Goal: Task Accomplishment & Management: Complete application form

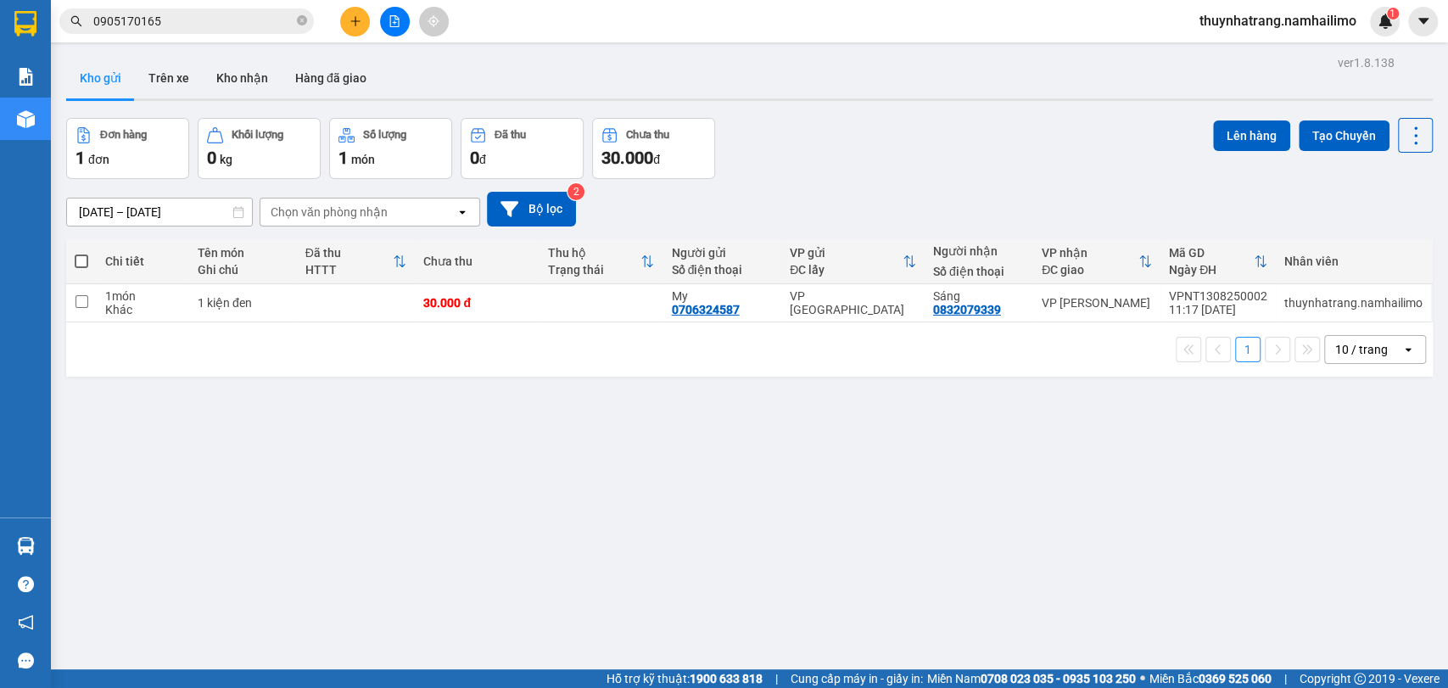
click at [353, 20] on icon "plus" at bounding box center [355, 21] width 12 height 12
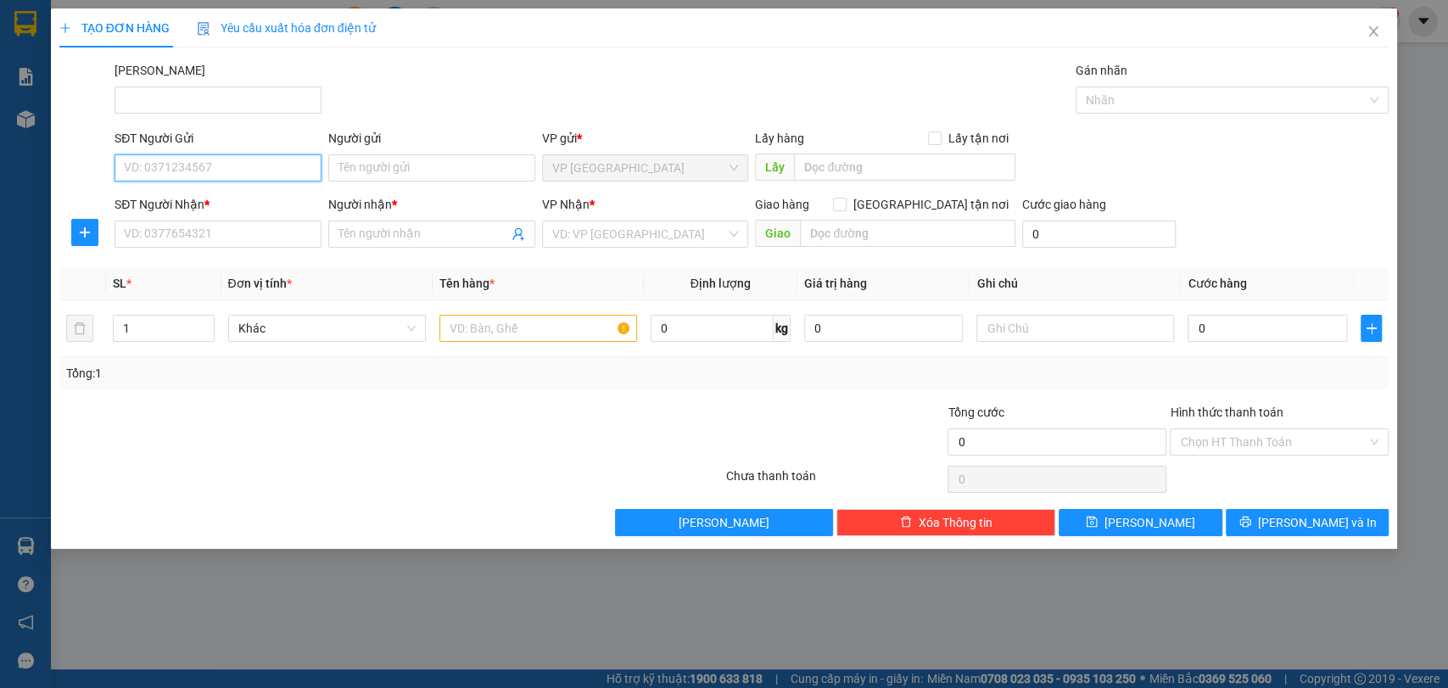
paste input "0906498498"
type input "0906498498"
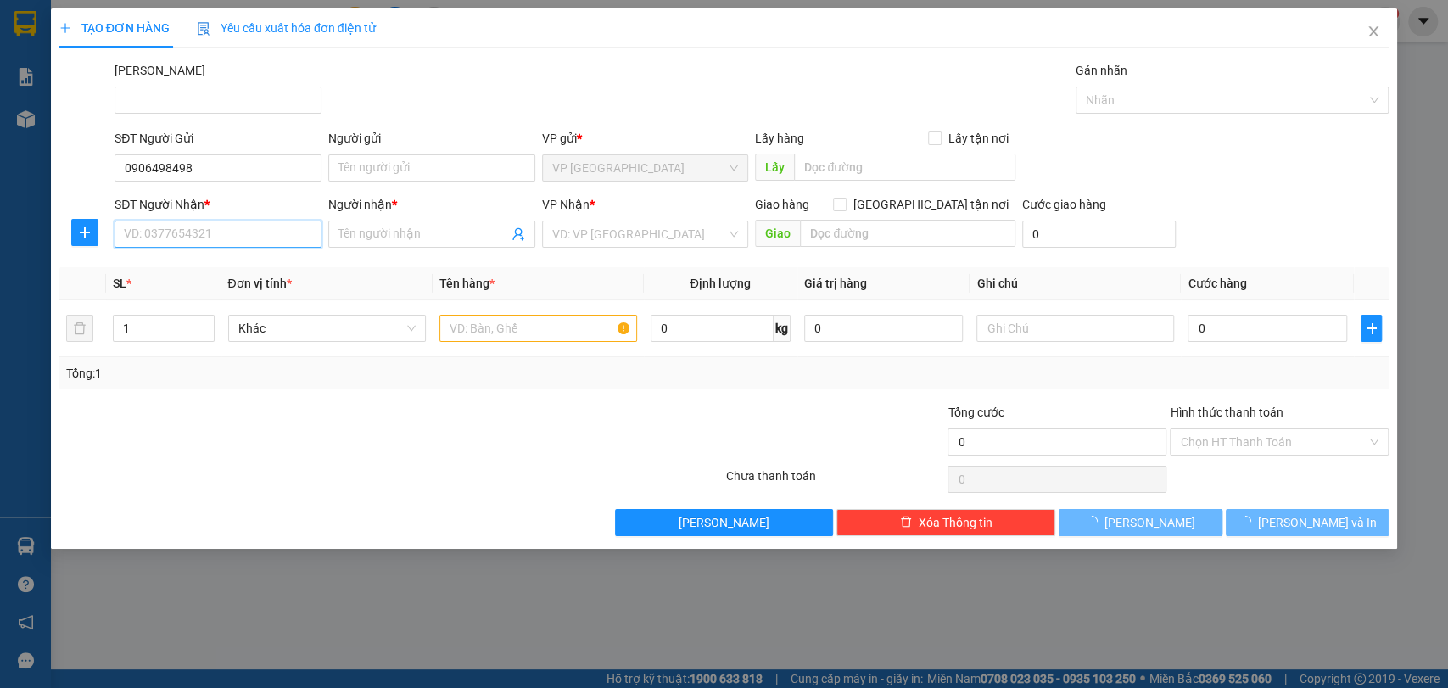
paste input "0906498498"
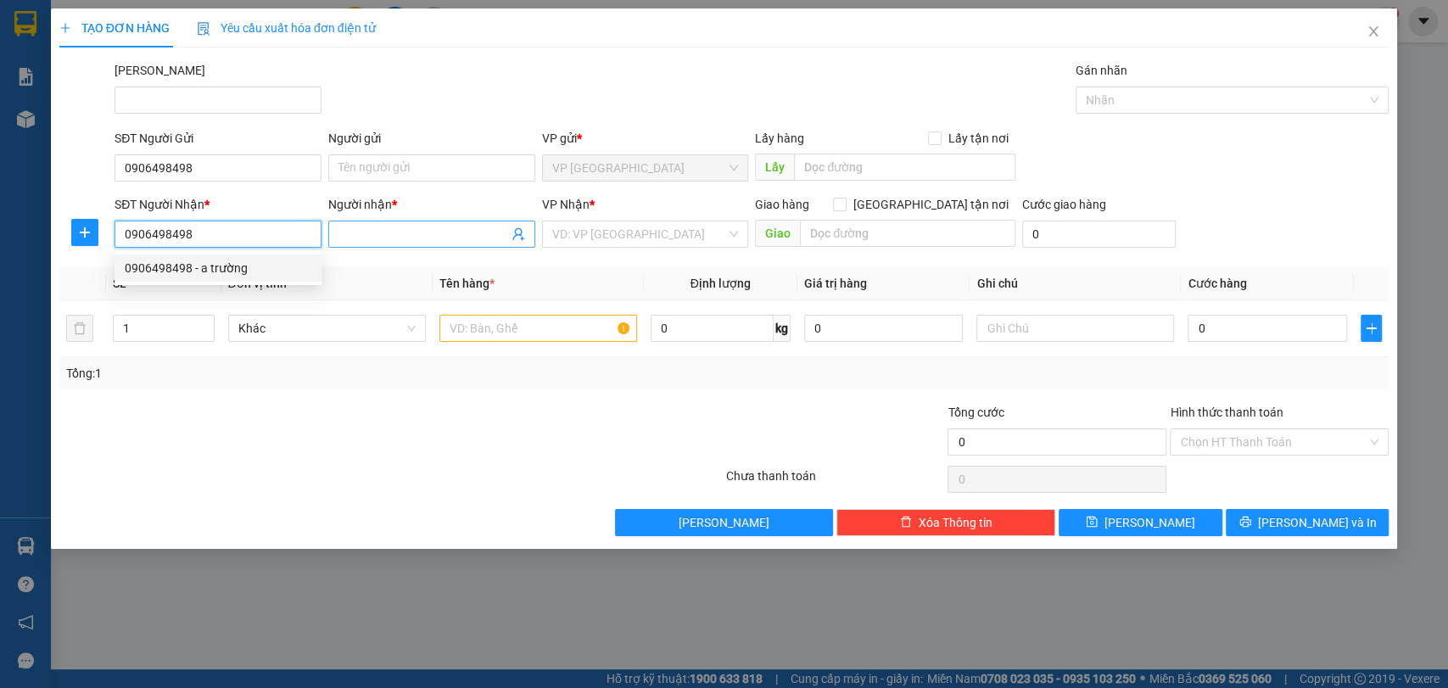
type input "0906498498"
click at [366, 226] on input "Người nhận *" at bounding box center [423, 234] width 170 height 19
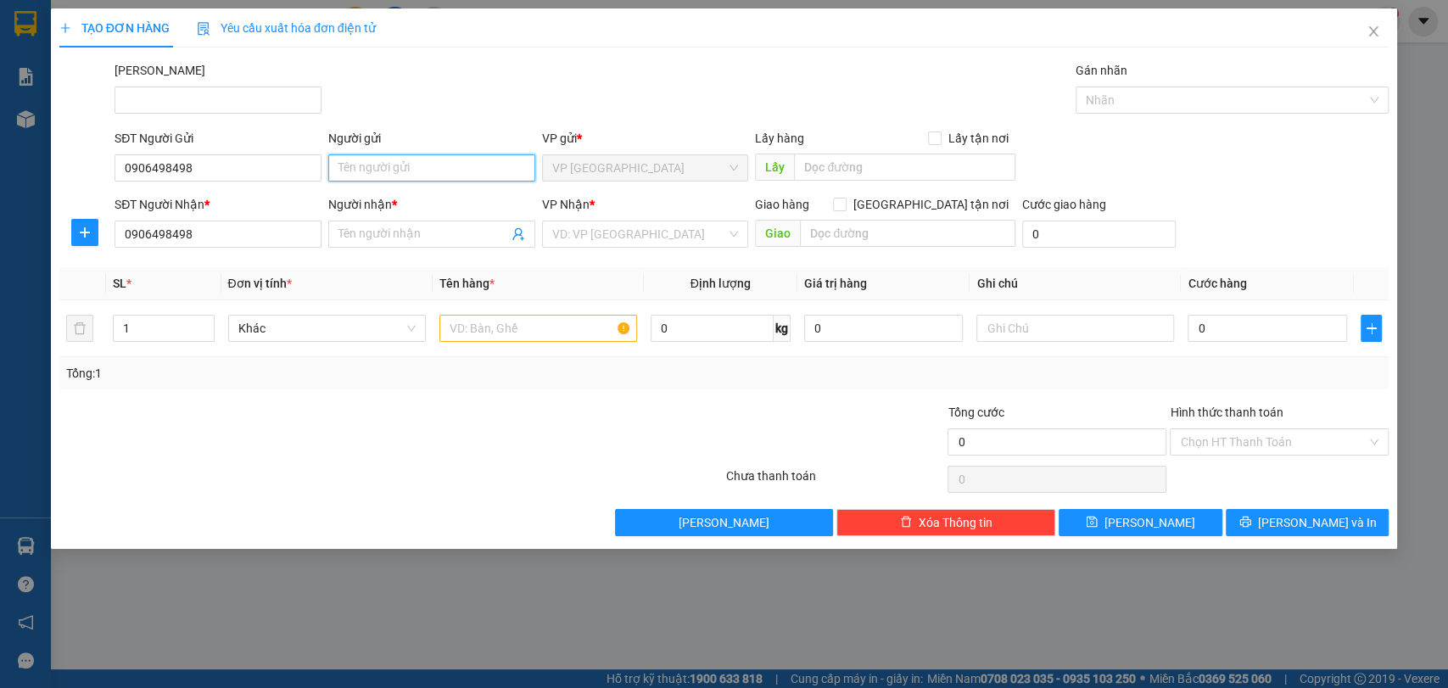
click at [372, 161] on input "Người gửi" at bounding box center [431, 167] width 207 height 27
type input "A [PERSON_NAME]"
click at [354, 233] on input "Người nhận *" at bounding box center [423, 234] width 170 height 19
type input "A [PERSON_NAME]"
click at [632, 237] on input "search" at bounding box center [639, 233] width 175 height 25
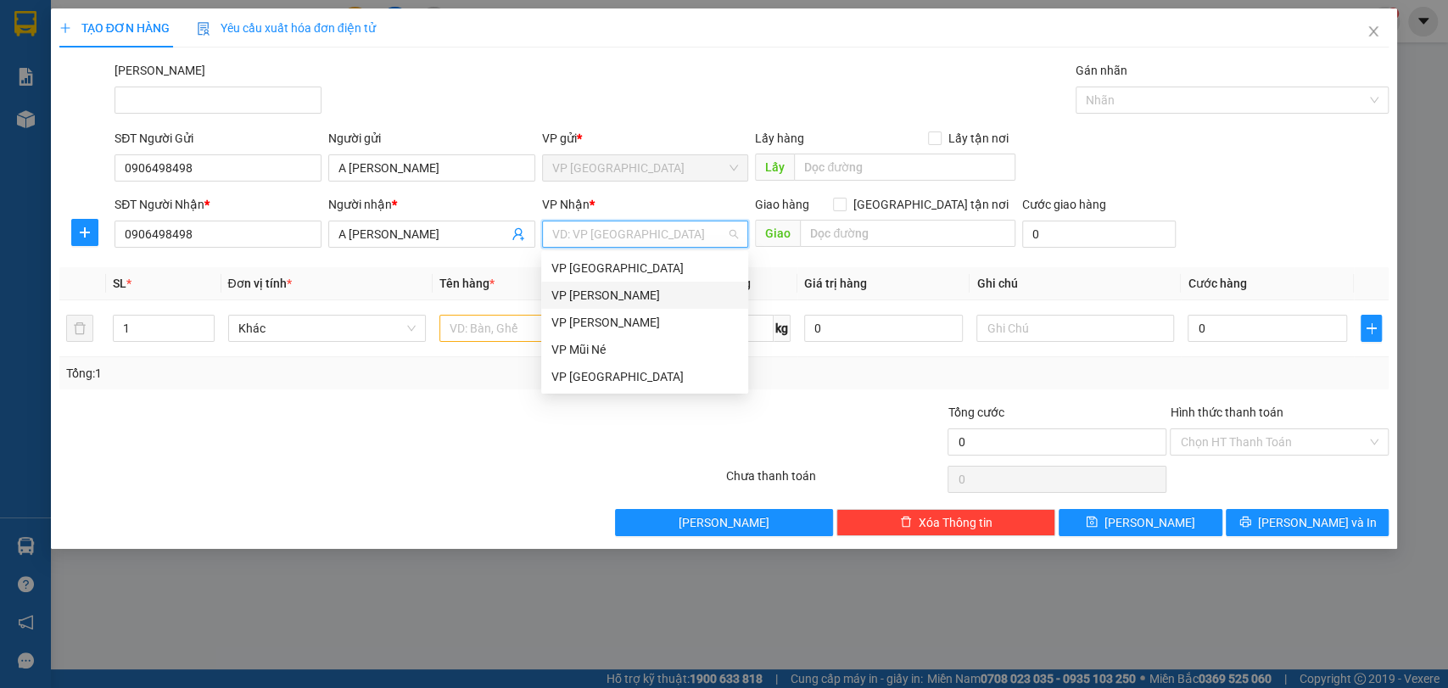
click at [618, 294] on div "[PERSON_NAME] [PERSON_NAME]" at bounding box center [644, 295] width 187 height 19
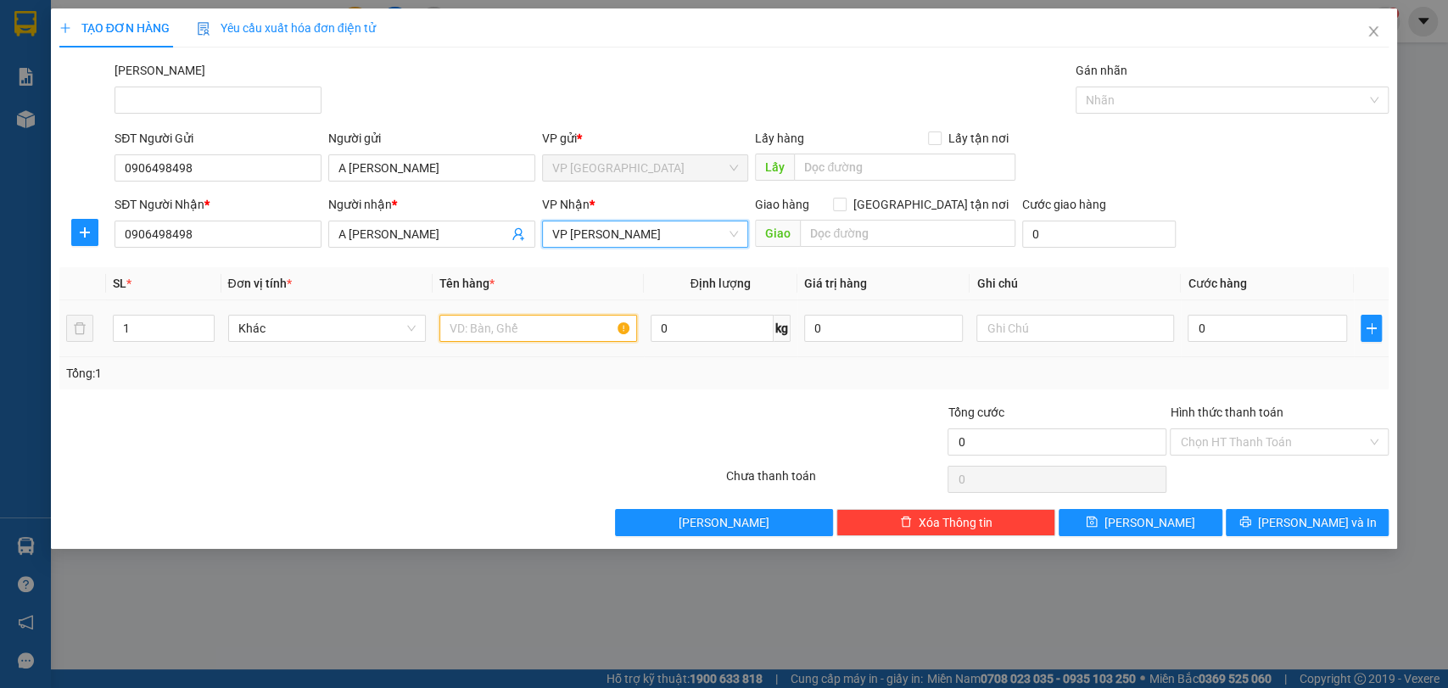
click at [507, 337] on input "text" at bounding box center [538, 328] width 198 height 27
type input "!"
type input "1XE DREAM"
drag, startPoint x: 1000, startPoint y: 327, endPoint x: 991, endPoint y: 307, distance: 22.4
click at [998, 316] on input "text" at bounding box center [1075, 328] width 198 height 27
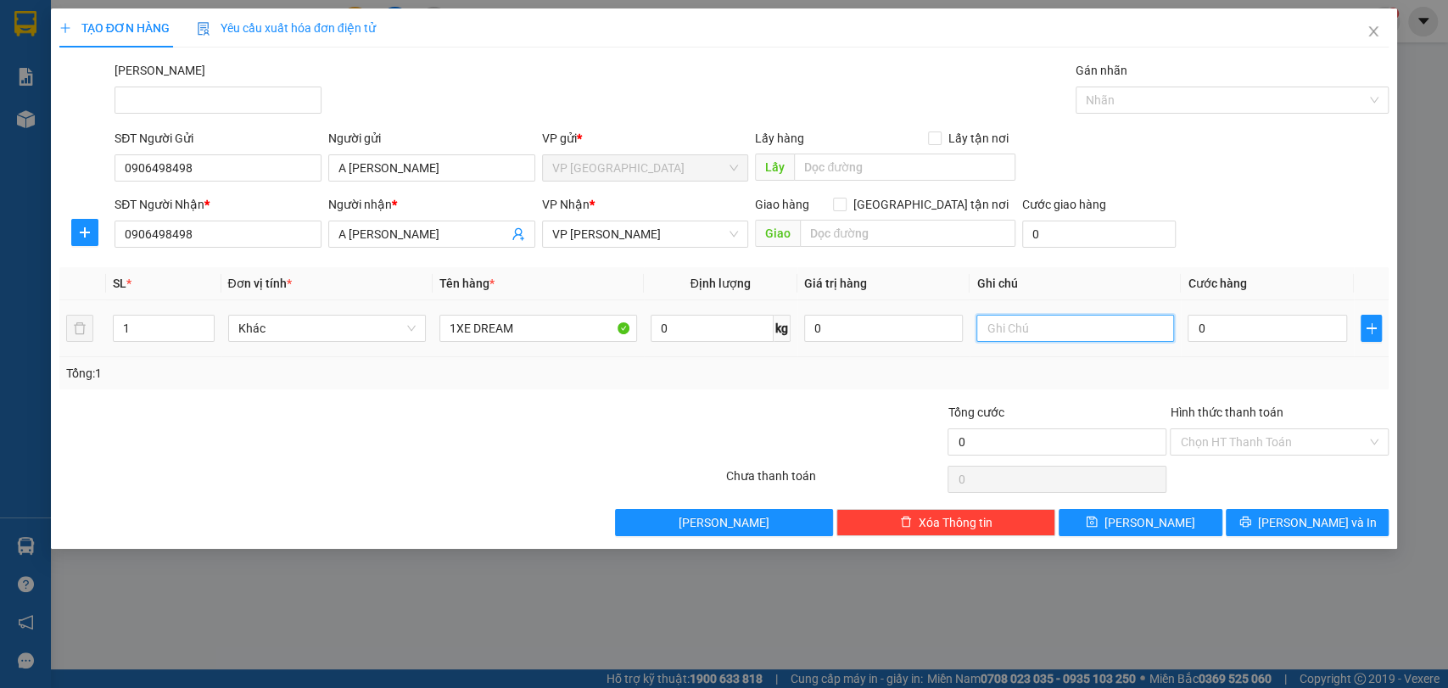
type input "D"
type input "ĐI CÙNG"
click at [521, 326] on input "1XE DREAM" at bounding box center [538, 328] width 198 height 27
click at [527, 334] on input "1XE DREAM 29013" at bounding box center [538, 328] width 198 height 27
click at [513, 326] on input "1XE DREAM 29013" at bounding box center [538, 328] width 198 height 27
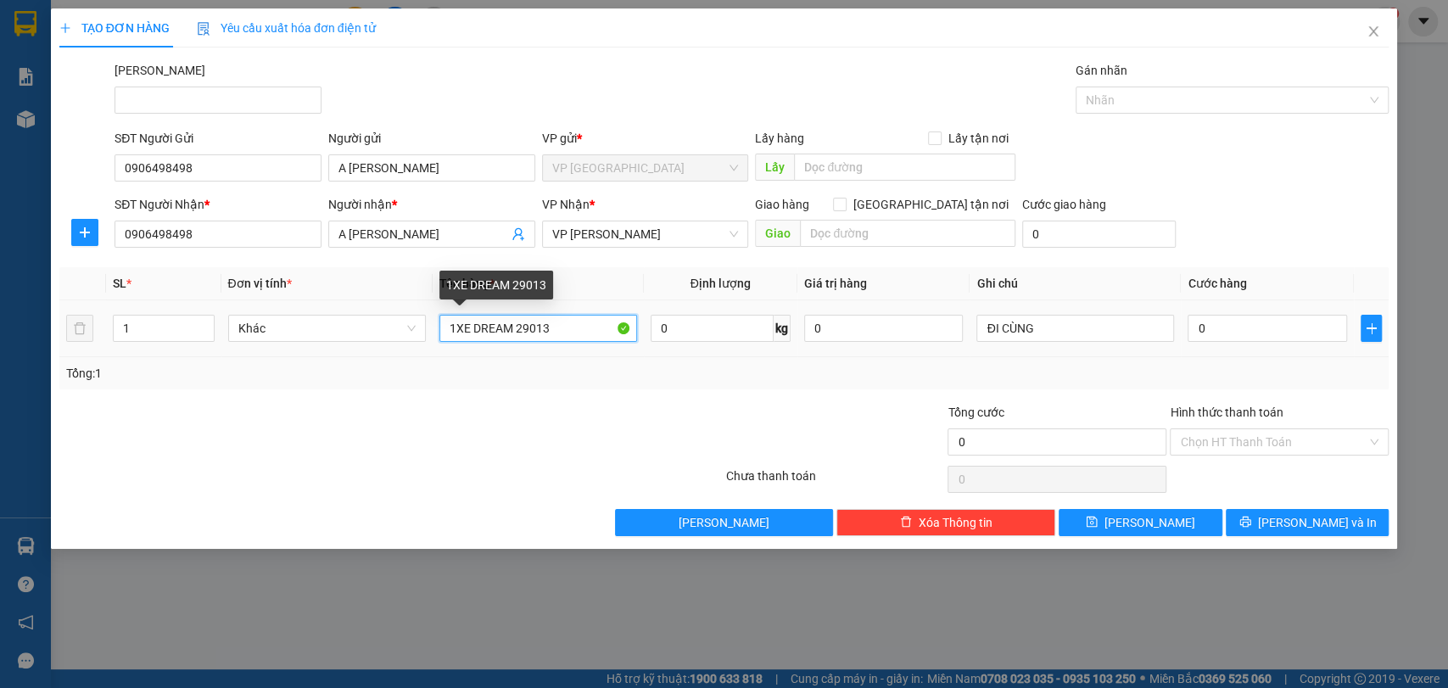
click at [528, 327] on input "1XE DREAM 29013" at bounding box center [538, 328] width 198 height 27
click at [563, 332] on input "1XE DREAM 29013" at bounding box center [538, 328] width 198 height 27
click at [523, 330] on input "1XE DREAM 29013" at bounding box center [538, 328] width 198 height 27
click at [529, 326] on input "1XE DREAM 29013" at bounding box center [538, 328] width 198 height 27
type input "1XE DREAM 29T013"
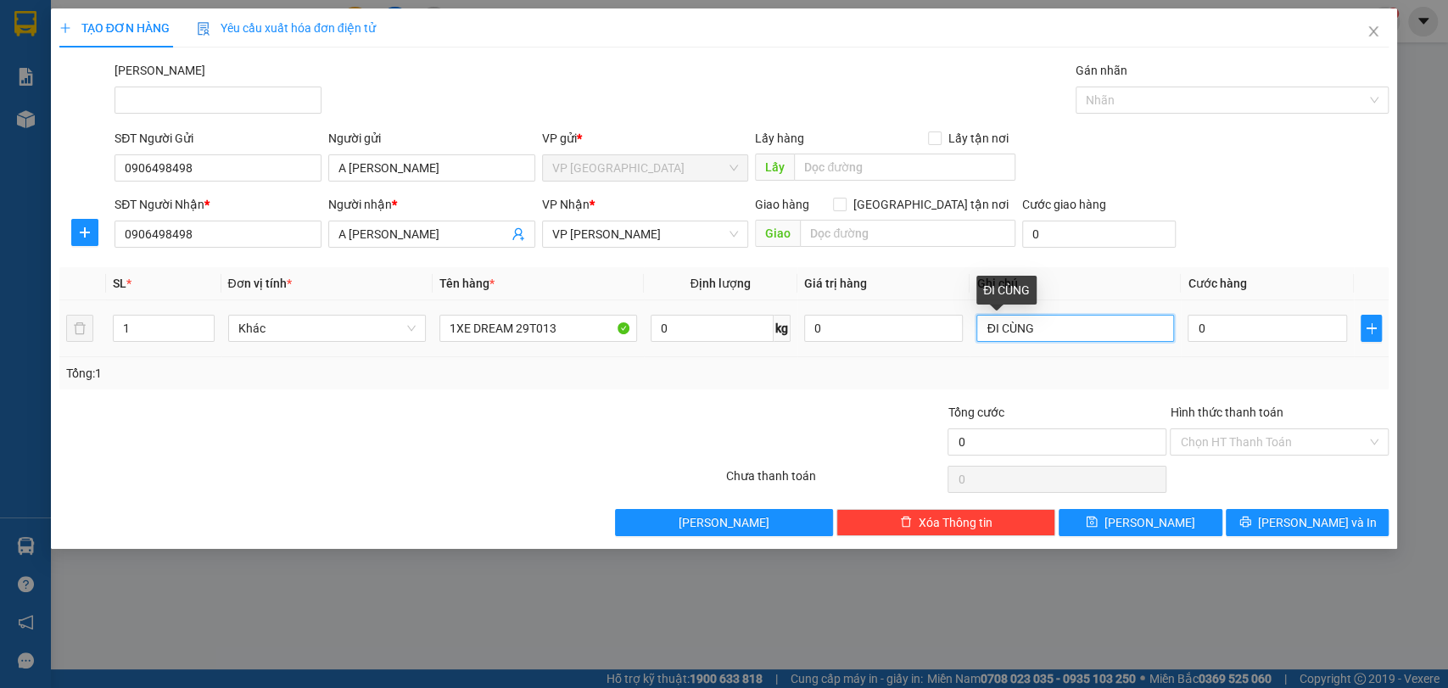
click at [1087, 331] on input "ĐI CÙNG" at bounding box center [1075, 328] width 198 height 27
drag, startPoint x: 1079, startPoint y: 329, endPoint x: 1154, endPoint y: 254, distance: 106.2
click at [1152, 315] on input "ĐI CÙNG KHÁCH GIƯỜNG a2" at bounding box center [1075, 328] width 198 height 27
type input "ĐI CÙNG KHÁCH PHÒNG A2"
click at [1221, 331] on input "0" at bounding box center [1267, 328] width 159 height 27
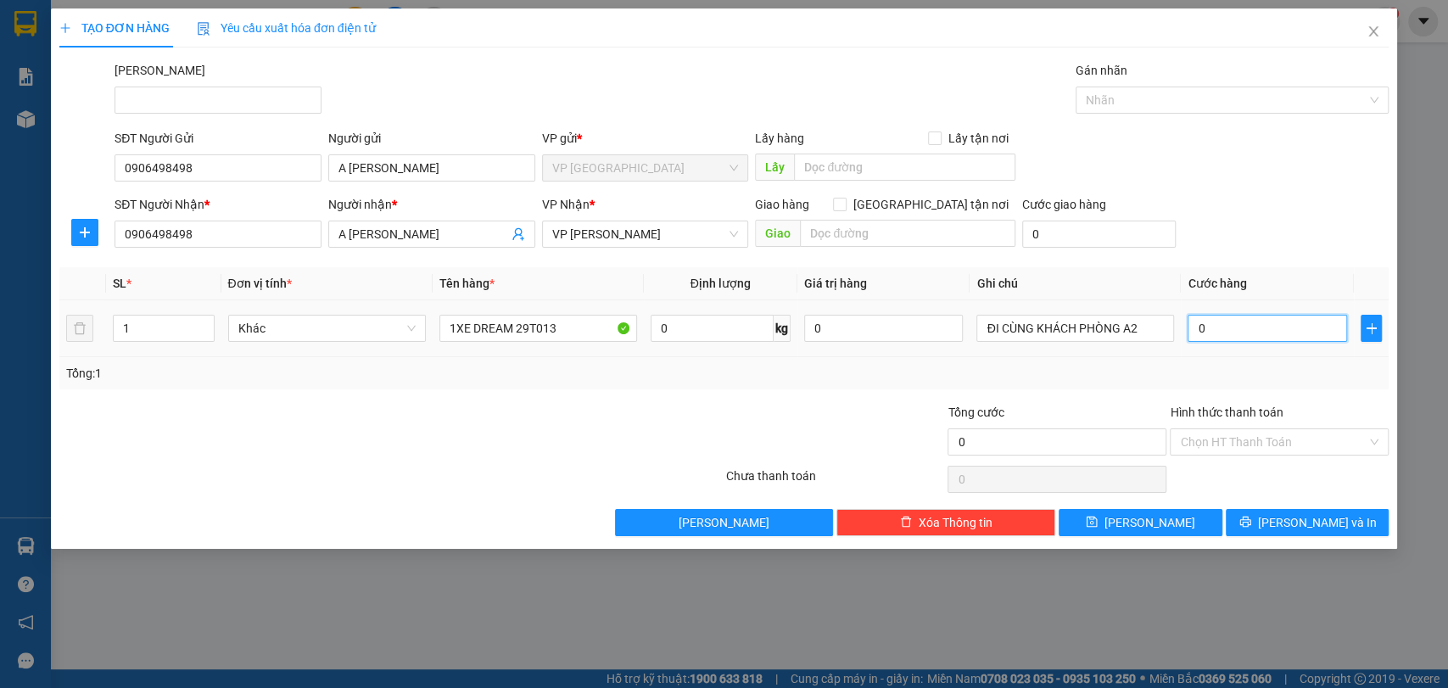
type input "3"
type input "30"
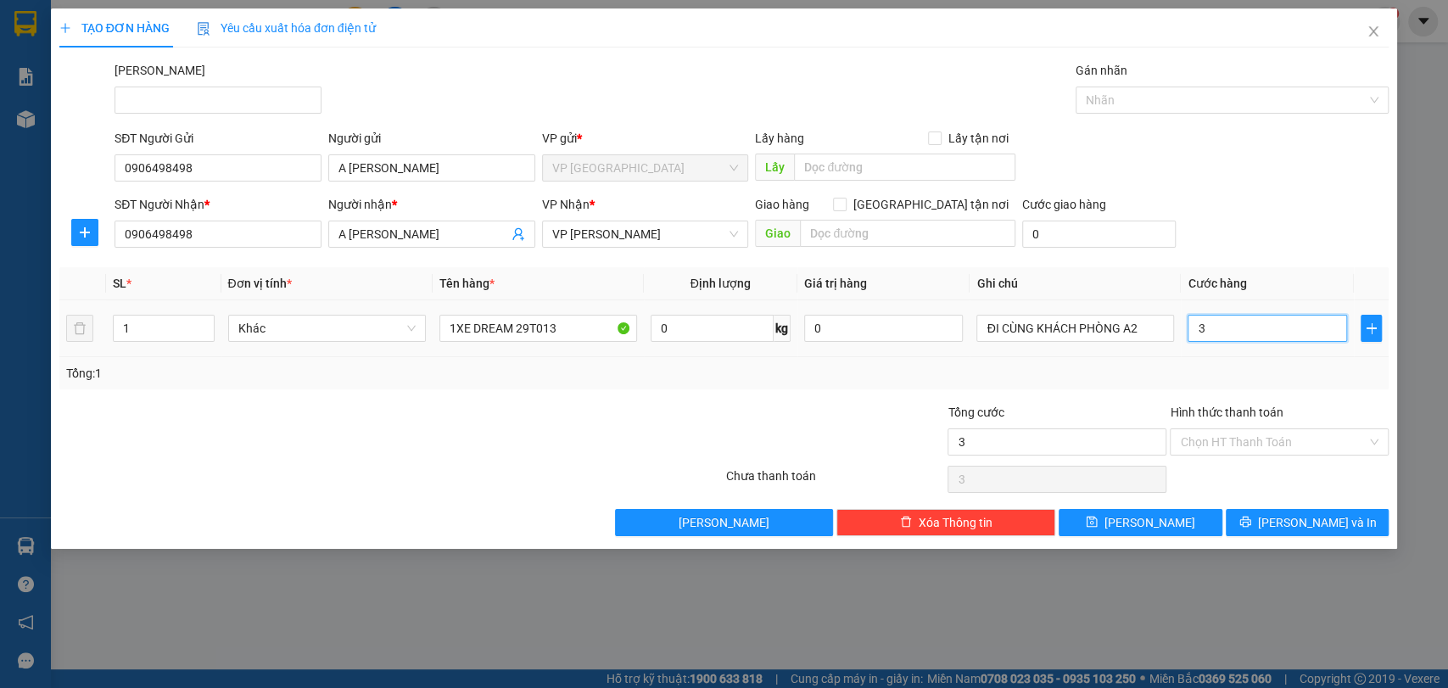
type input "30"
type input "300"
type input "3.000"
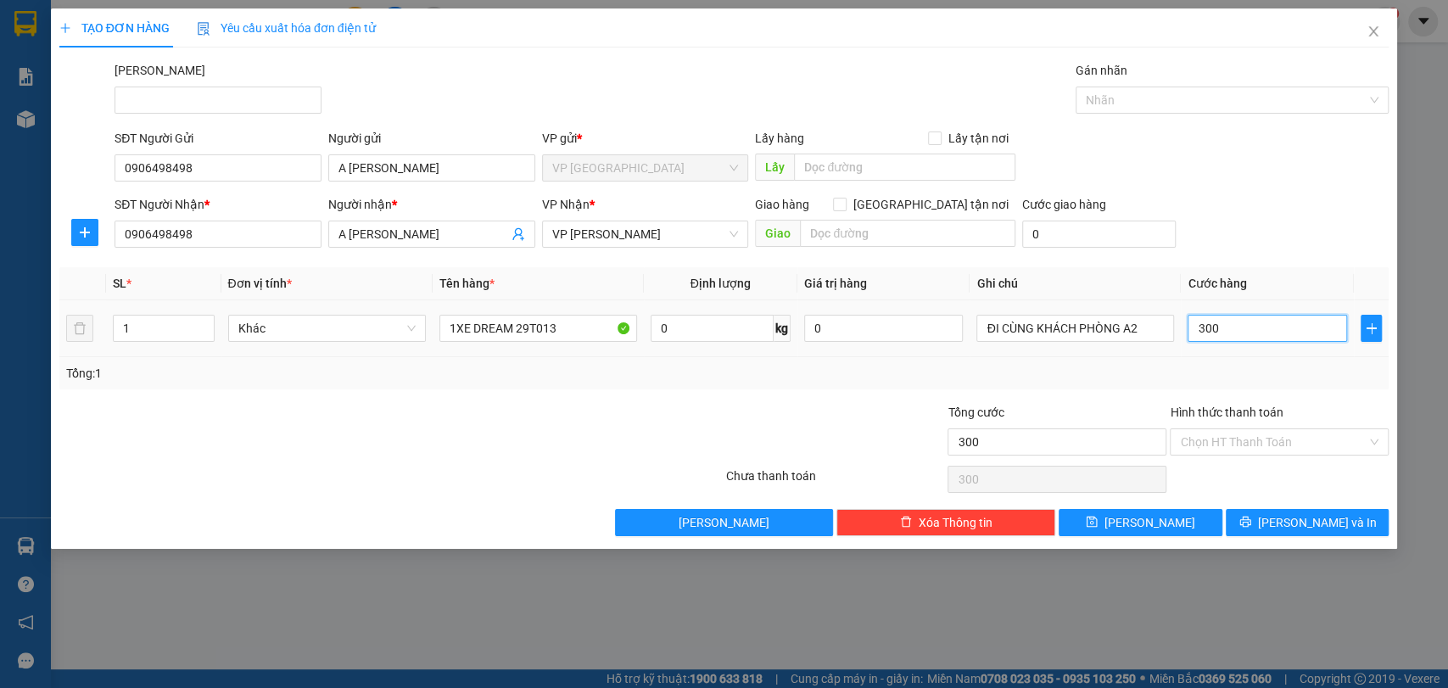
type input "3.000"
type input "30.000"
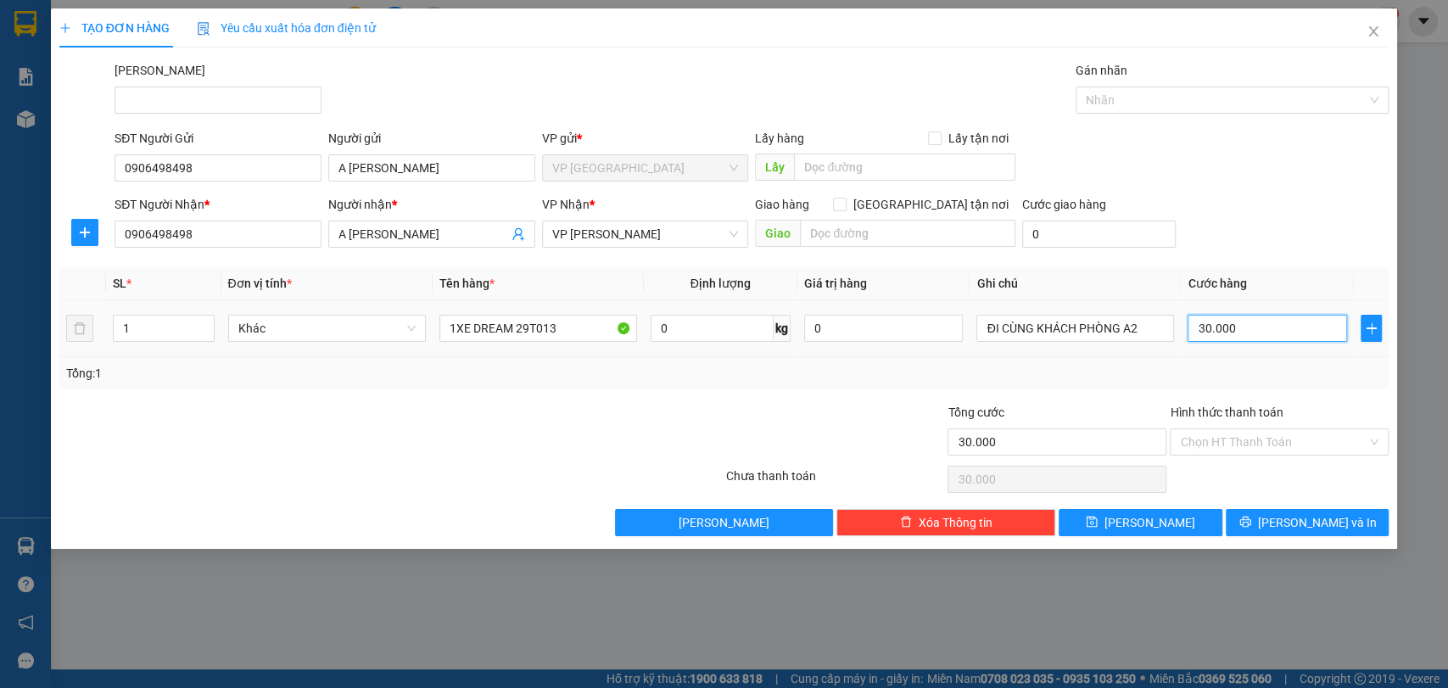
type input "300.000"
click at [1213, 439] on input "Hình thức thanh toán" at bounding box center [1273, 441] width 187 height 25
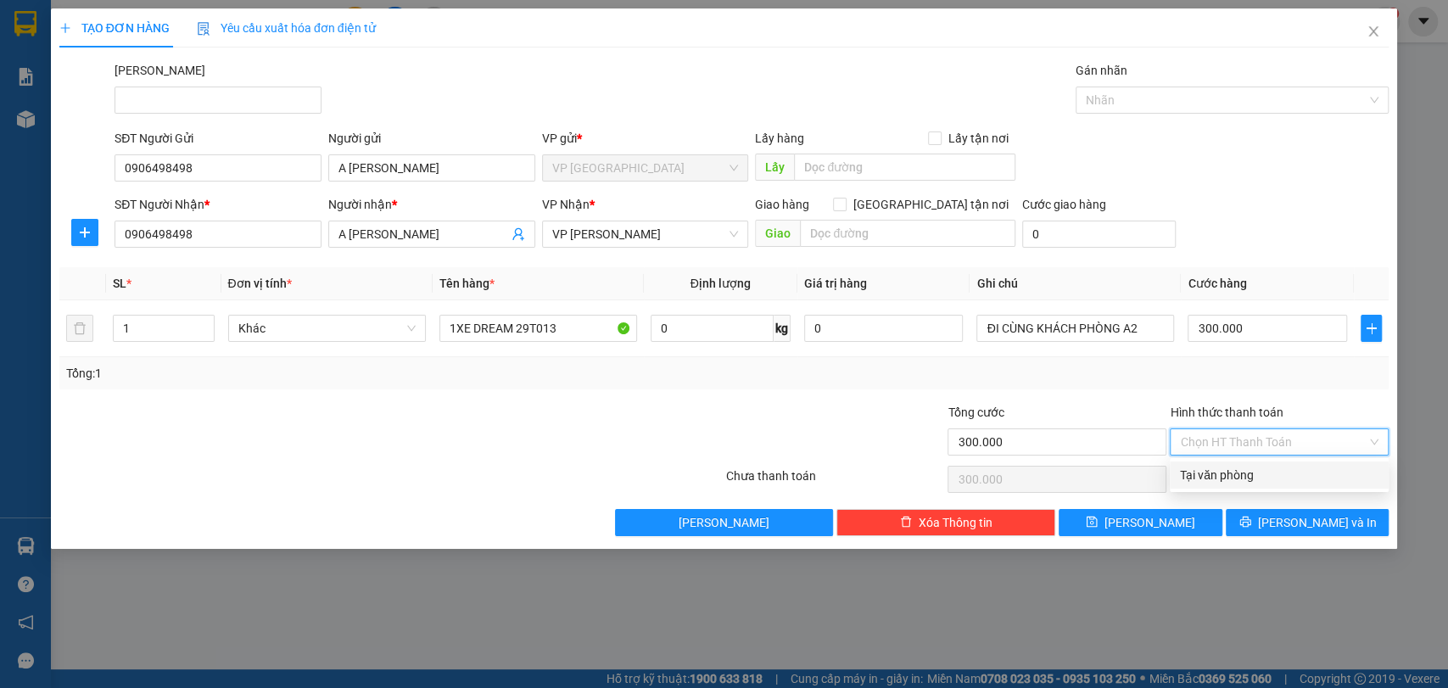
click at [1222, 473] on div "Tại văn phòng" at bounding box center [1279, 475] width 198 height 19
type input "0"
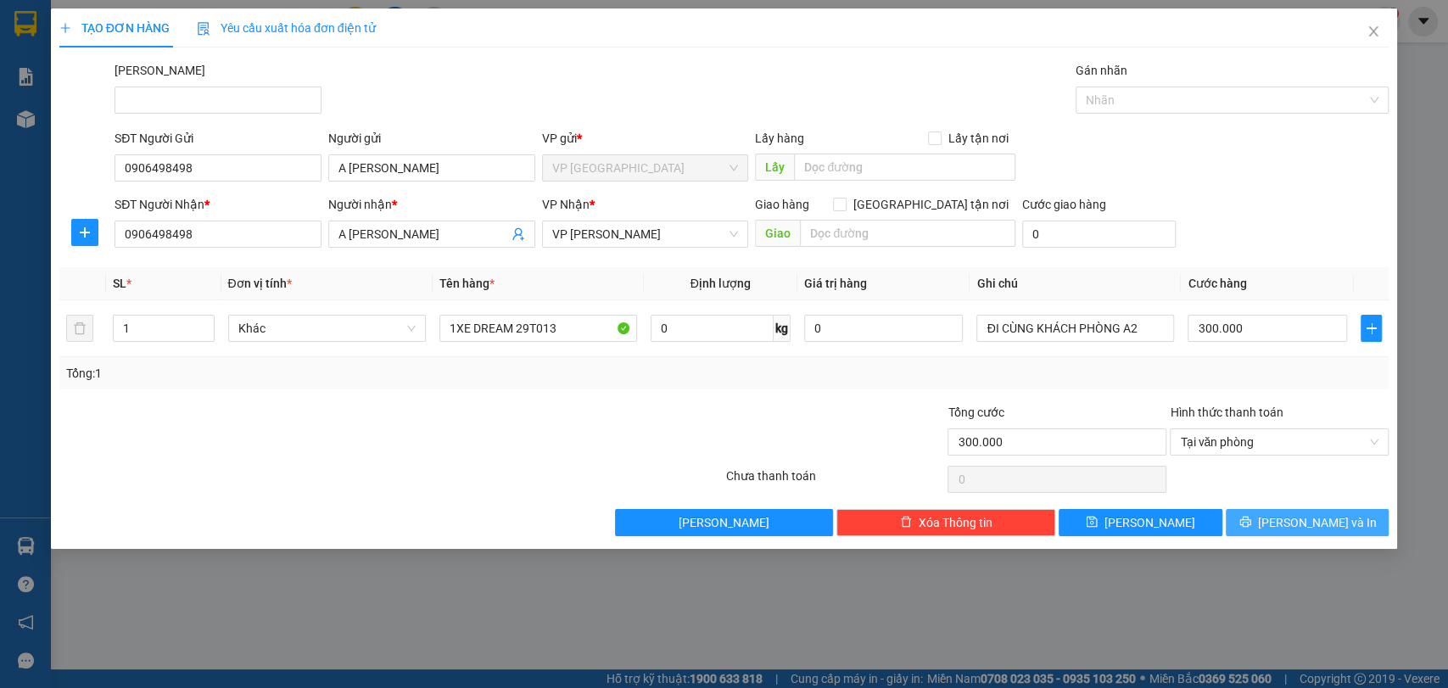
click at [1360, 523] on button "[PERSON_NAME] và In" at bounding box center [1307, 522] width 163 height 27
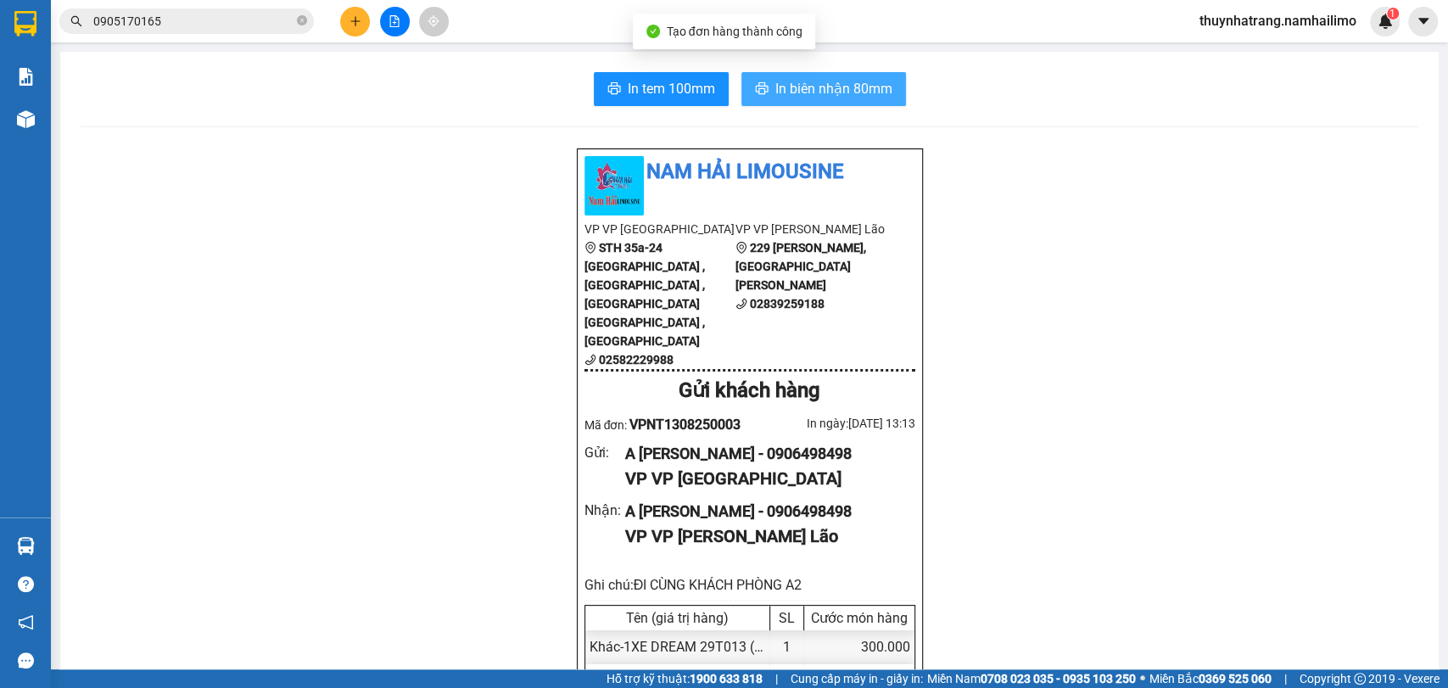
click at [840, 91] on span "In biên nhận 80mm" at bounding box center [833, 88] width 117 height 21
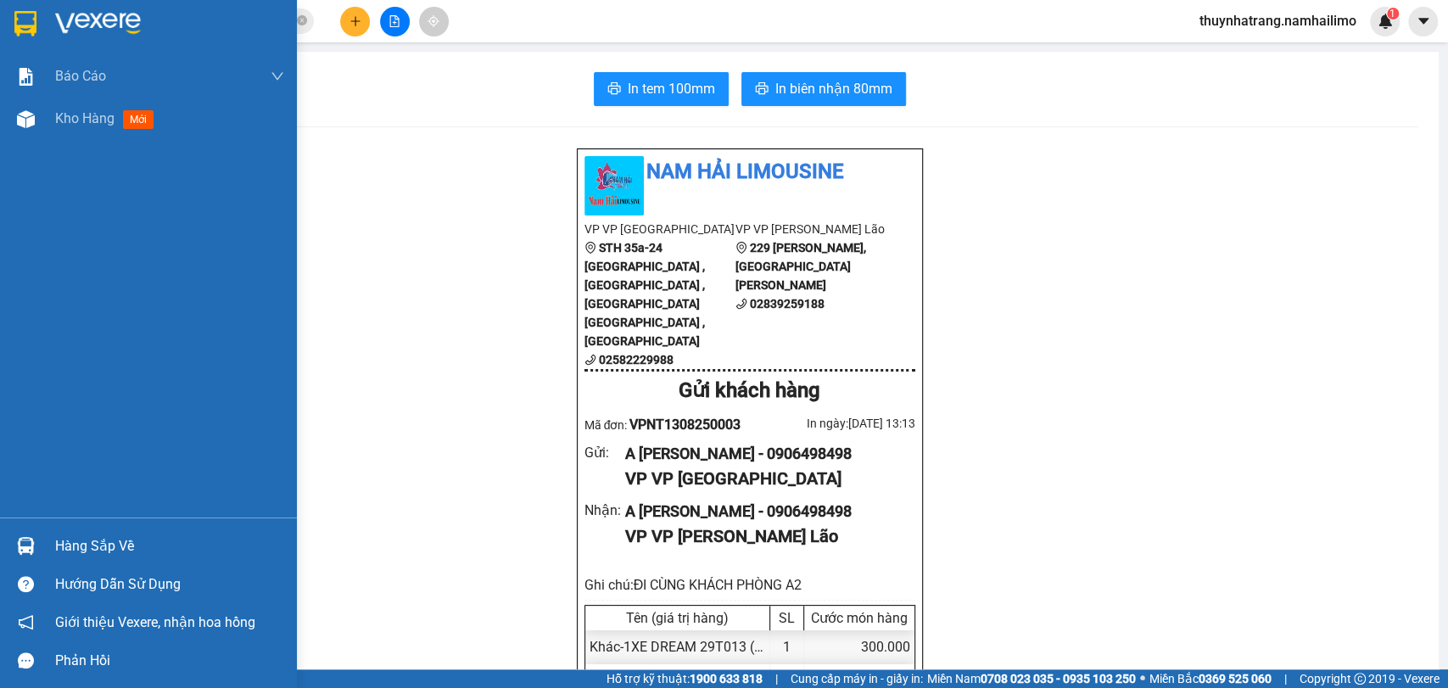
click at [14, 22] on img at bounding box center [25, 23] width 22 height 25
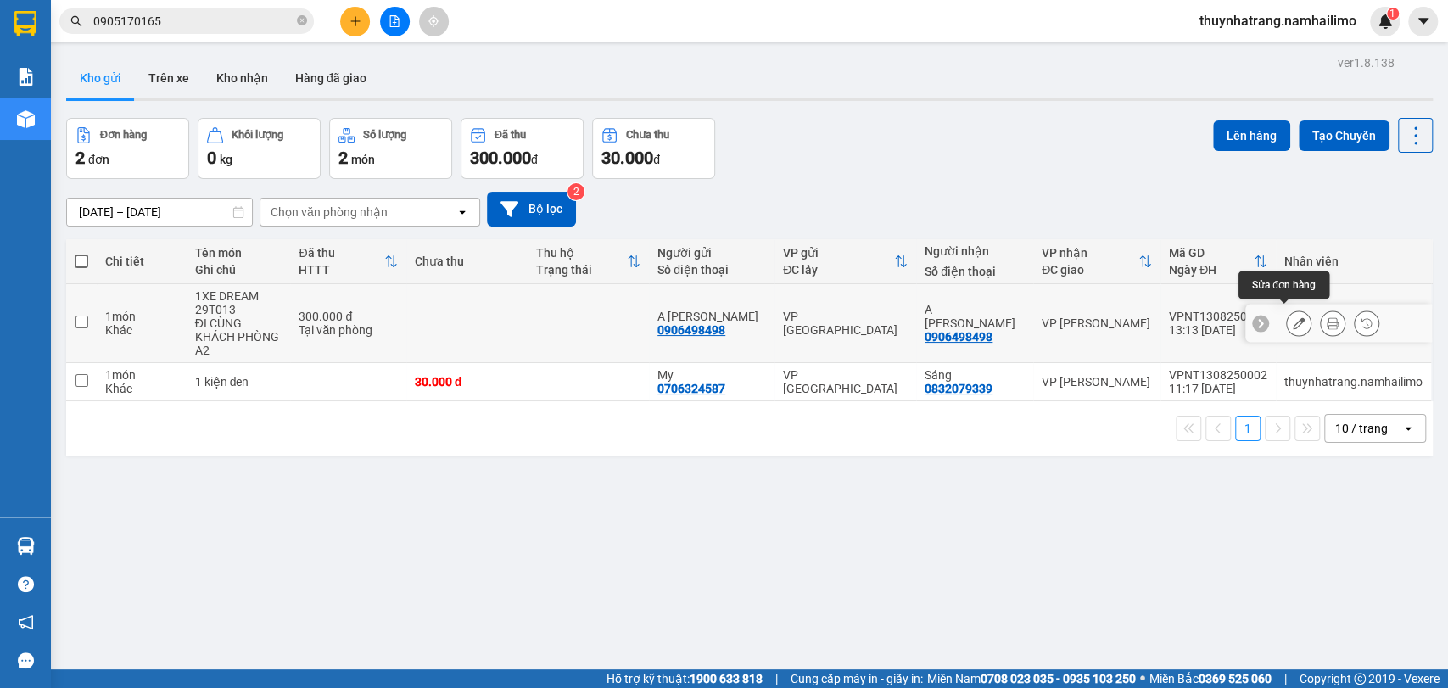
click at [1291, 317] on button at bounding box center [1299, 324] width 24 height 30
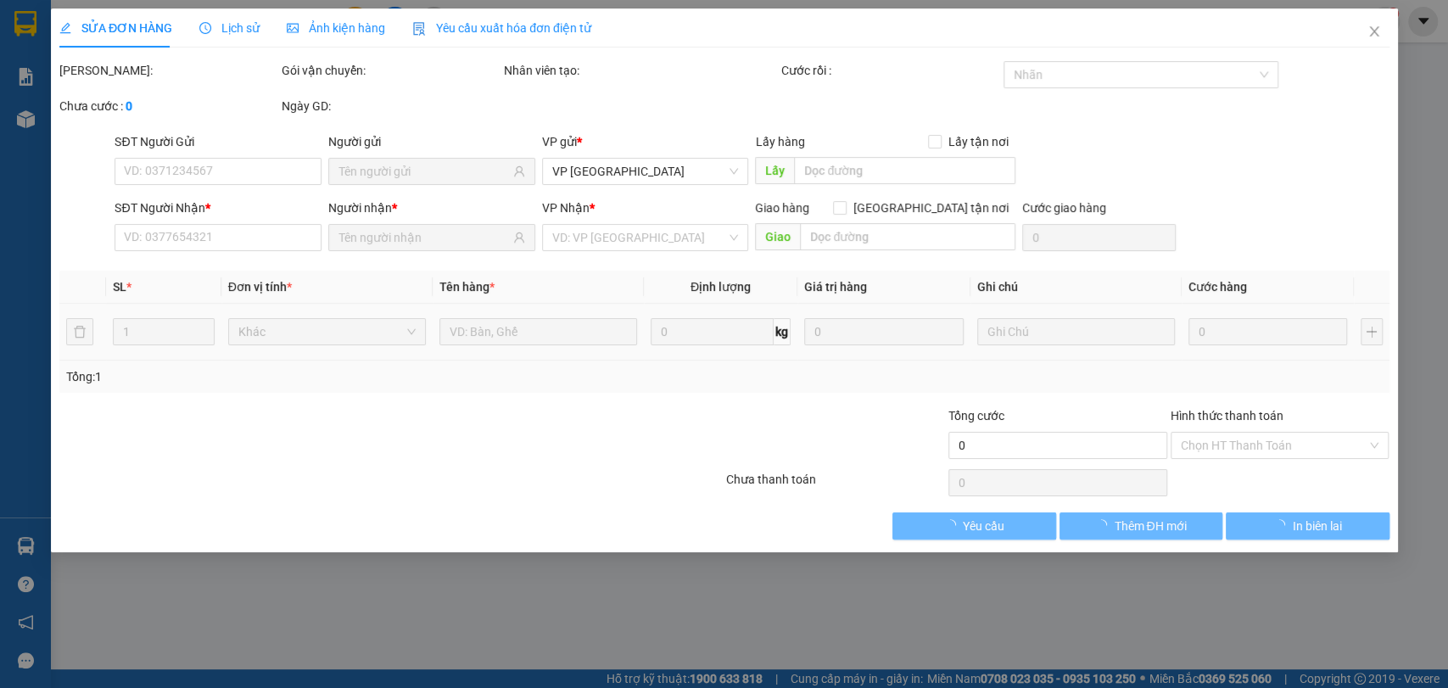
type input "0906498498"
type input "300.000"
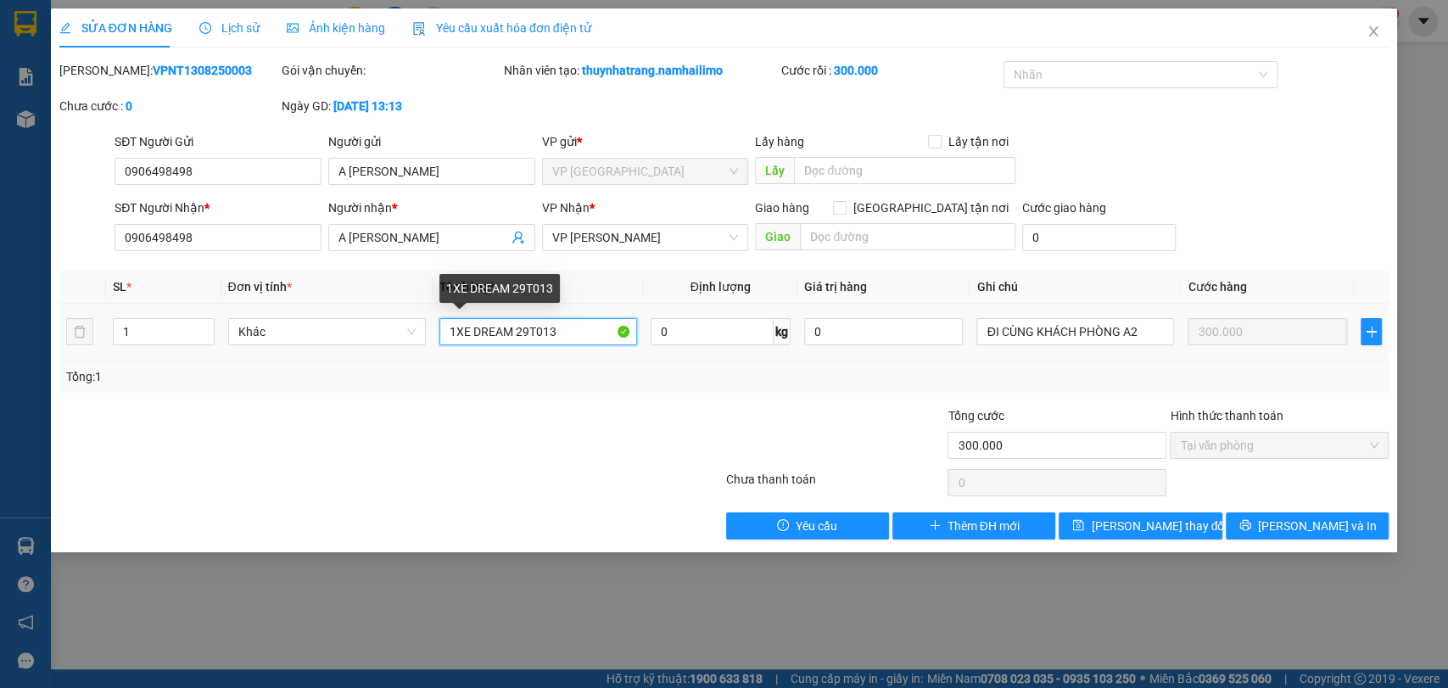
click at [534, 327] on input "1XE DREAM 29T013" at bounding box center [538, 331] width 198 height 27
click at [578, 339] on input "1XE DREAM 29T8 013" at bounding box center [538, 331] width 198 height 27
click at [543, 332] on input "1XE DREAM 29T8 013" at bounding box center [538, 331] width 198 height 27
type input "1XE DREAM 29T8-013"
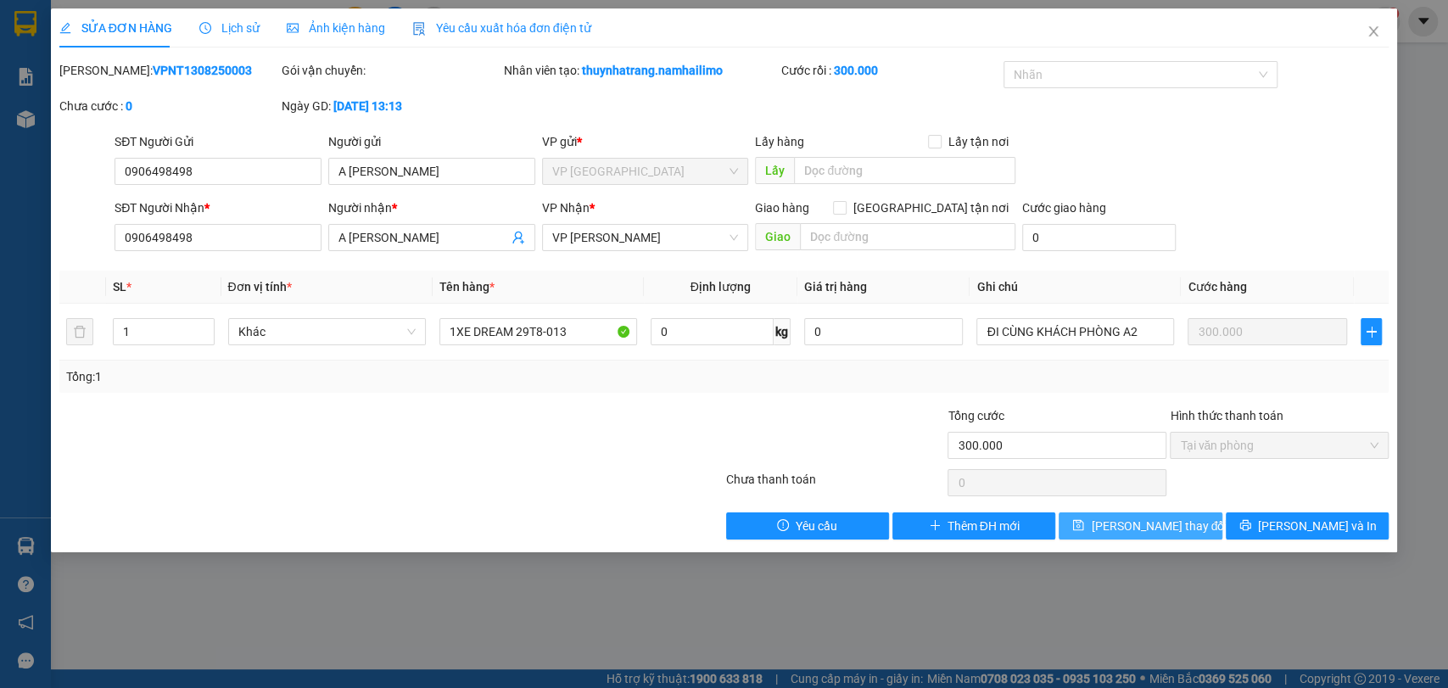
click at [1153, 524] on span "Lưu thay đổi" at bounding box center [1159, 526] width 136 height 19
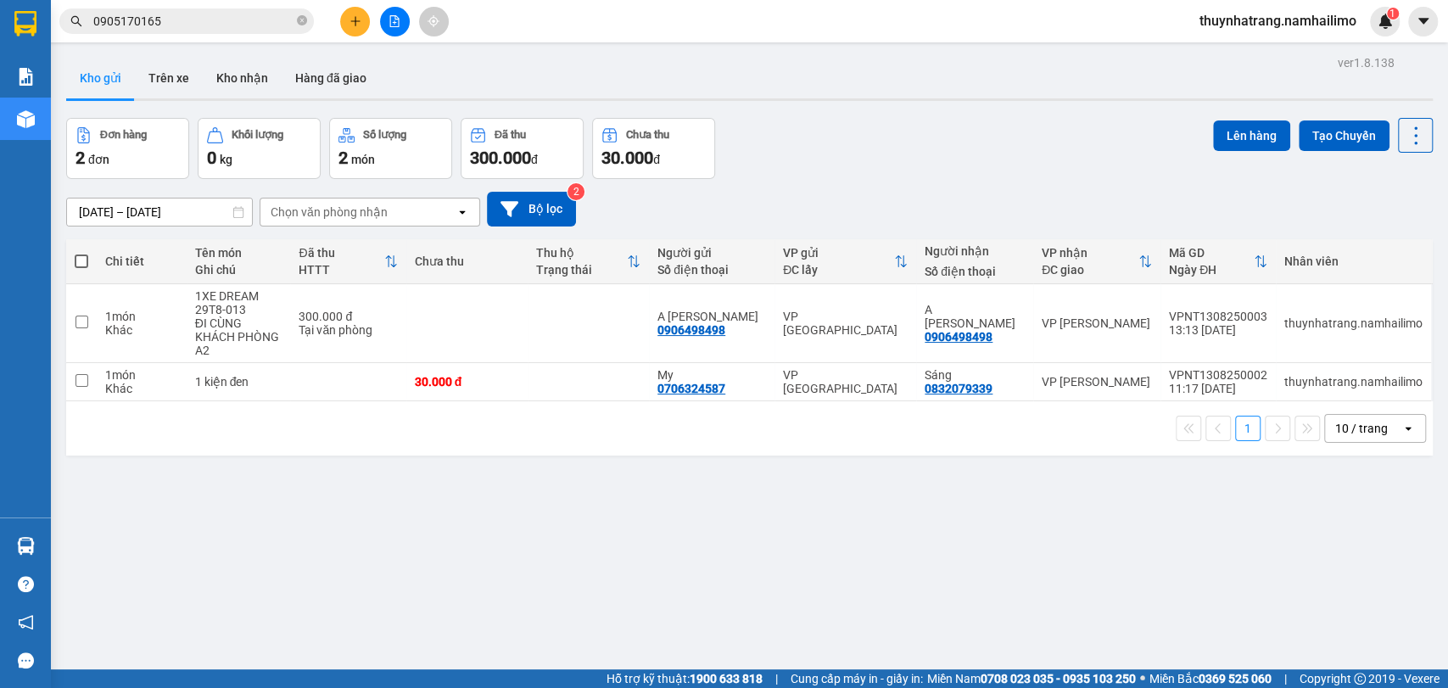
click at [343, 561] on div "ver 1.8.138 Kho gửi Trên xe Kho nhận Hàng đã giao Đơn hàng 2 đơn Khối lượng 0 k…" at bounding box center [749, 395] width 1380 height 688
click at [300, 22] on icon "close-circle" at bounding box center [302, 20] width 10 height 10
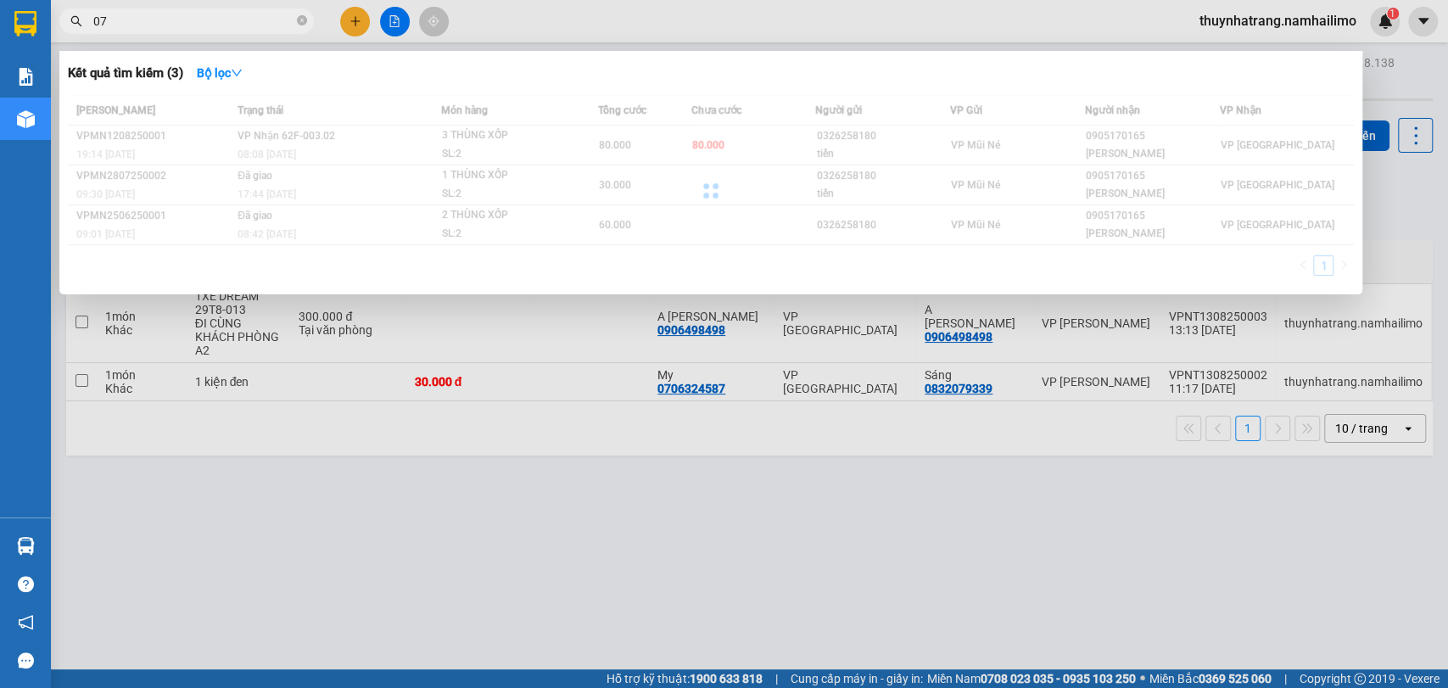
type input "0"
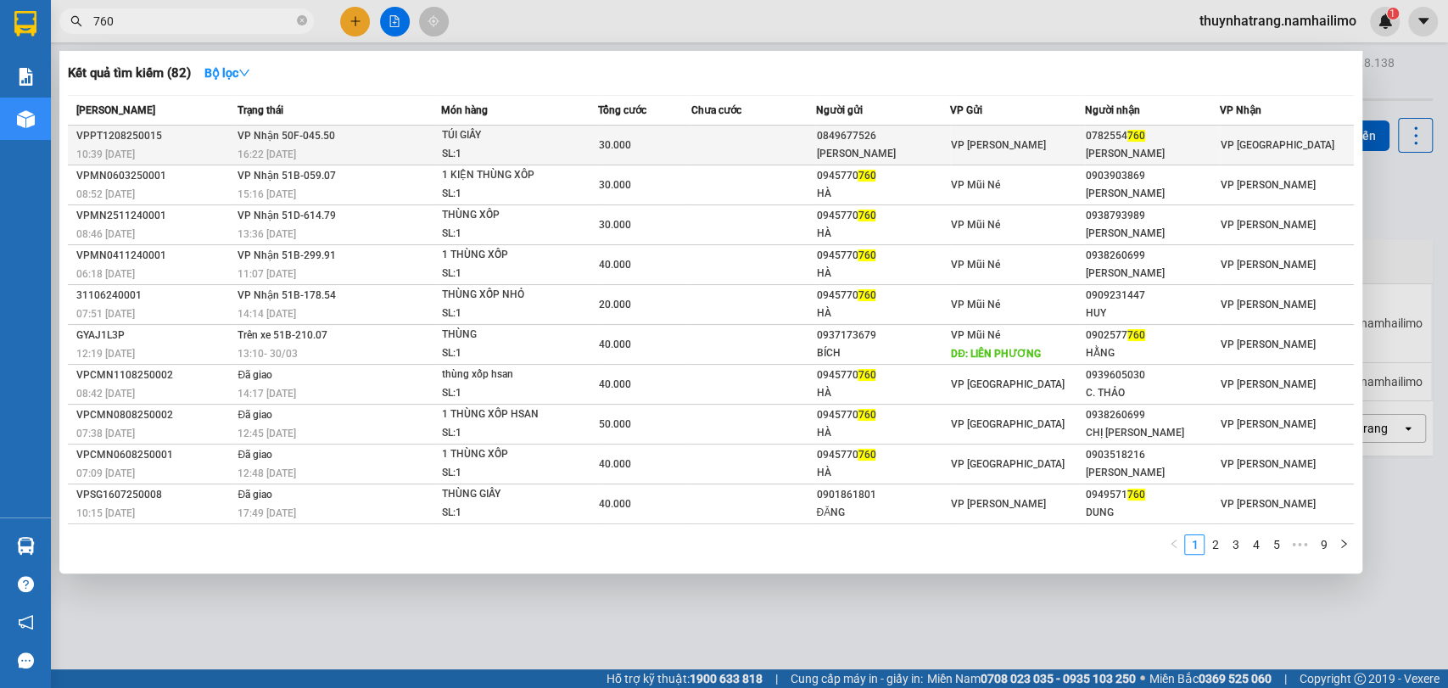
type input "760"
click at [805, 148] on td at bounding box center [753, 146] width 125 height 40
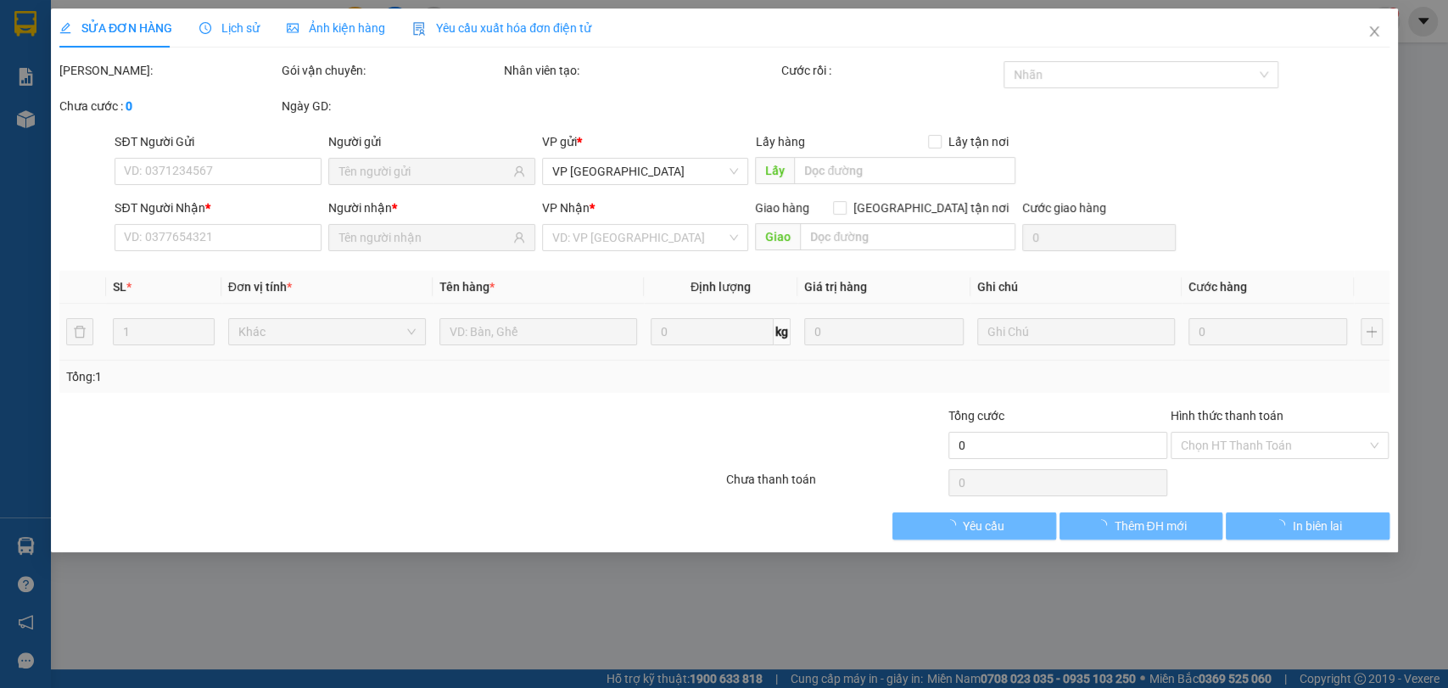
type input "0849677526"
type input "THÚY NGÂN"
type input "0782554760"
type input "HÒA KHẢI"
type input "30.000"
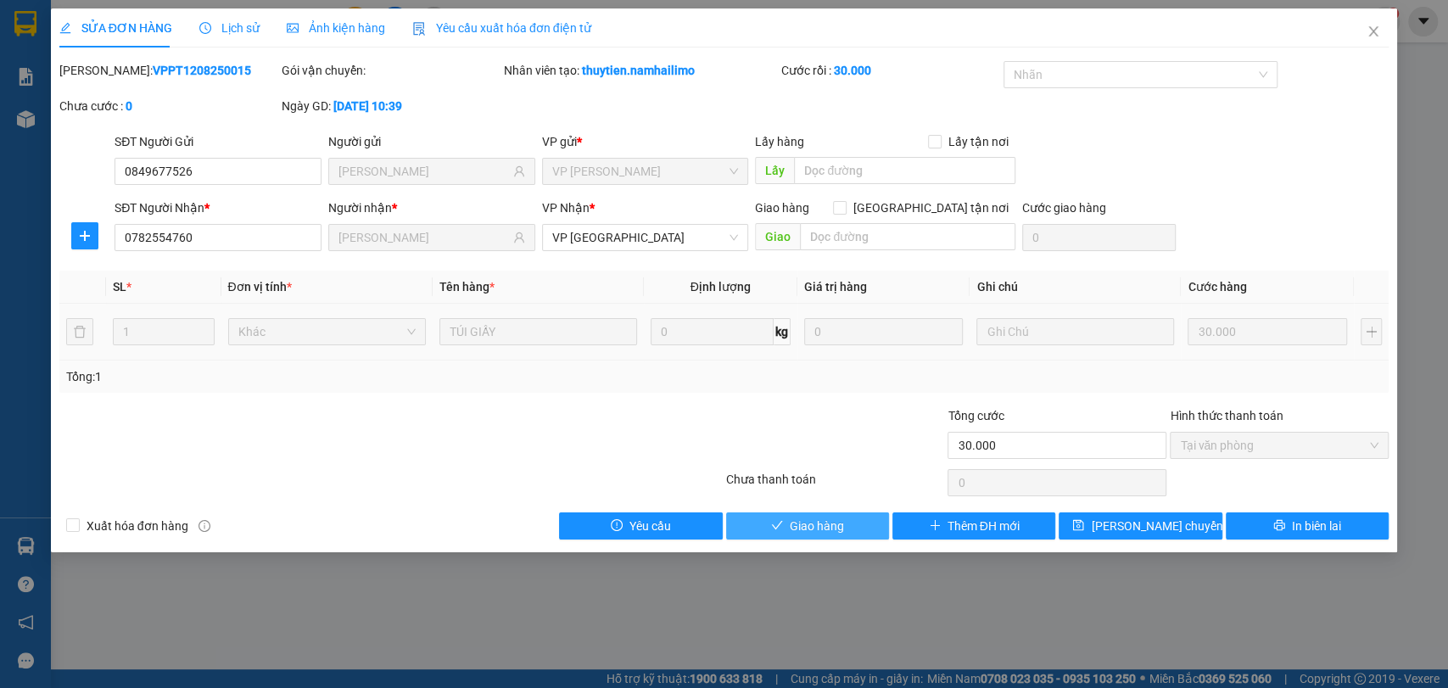
click at [846, 524] on button "Giao hàng" at bounding box center [807, 525] width 163 height 27
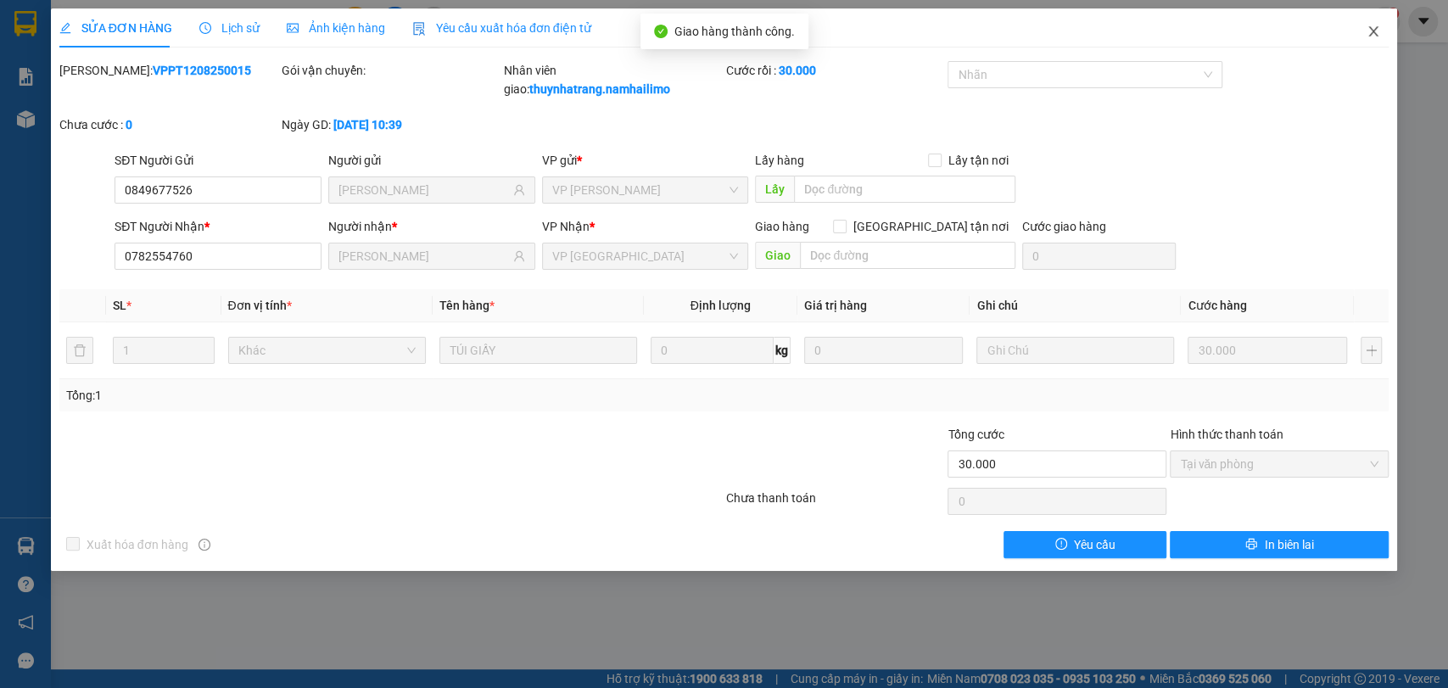
click at [1370, 34] on icon "close" at bounding box center [1374, 32] width 14 height 14
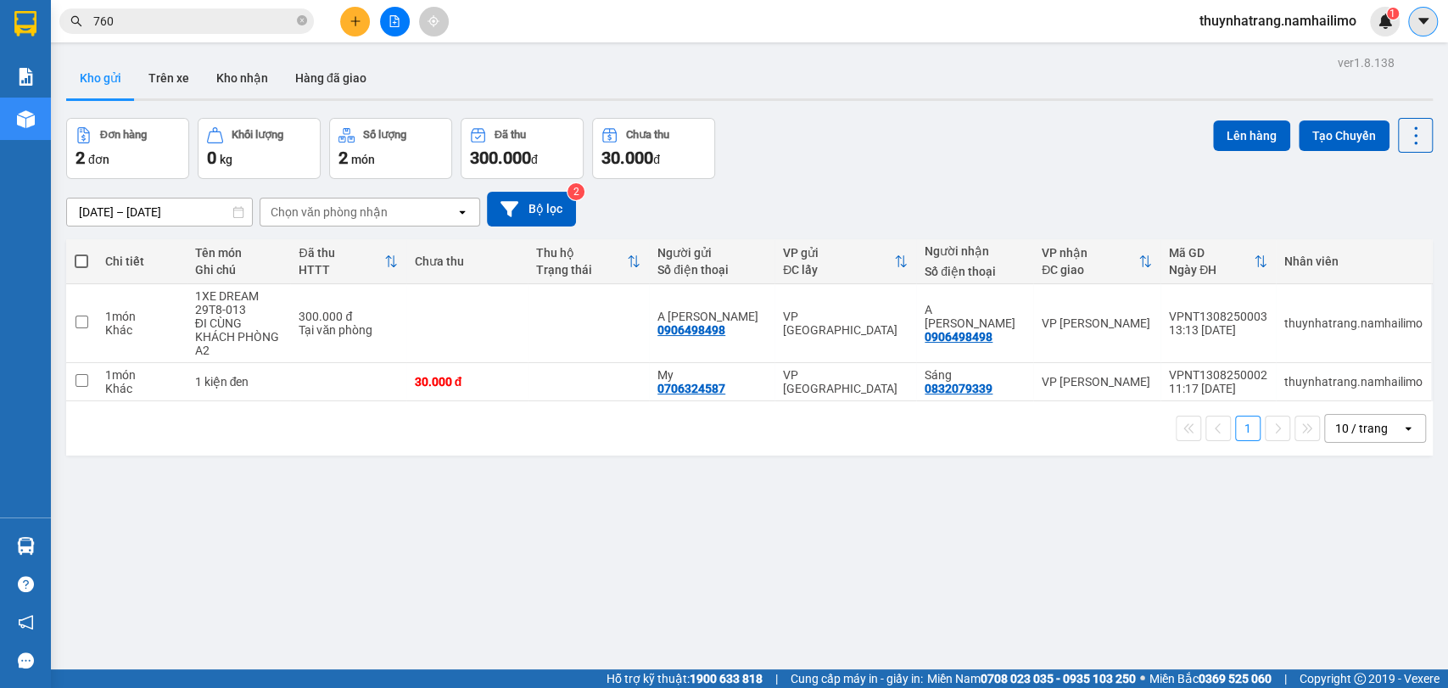
click at [1417, 24] on icon "caret-down" at bounding box center [1423, 21] width 15 height 15
click at [1246, 21] on span "thuynhatrang.namhailimo" at bounding box center [1278, 20] width 184 height 21
click at [1253, 53] on span "Đăng xuất" at bounding box center [1284, 52] width 149 height 19
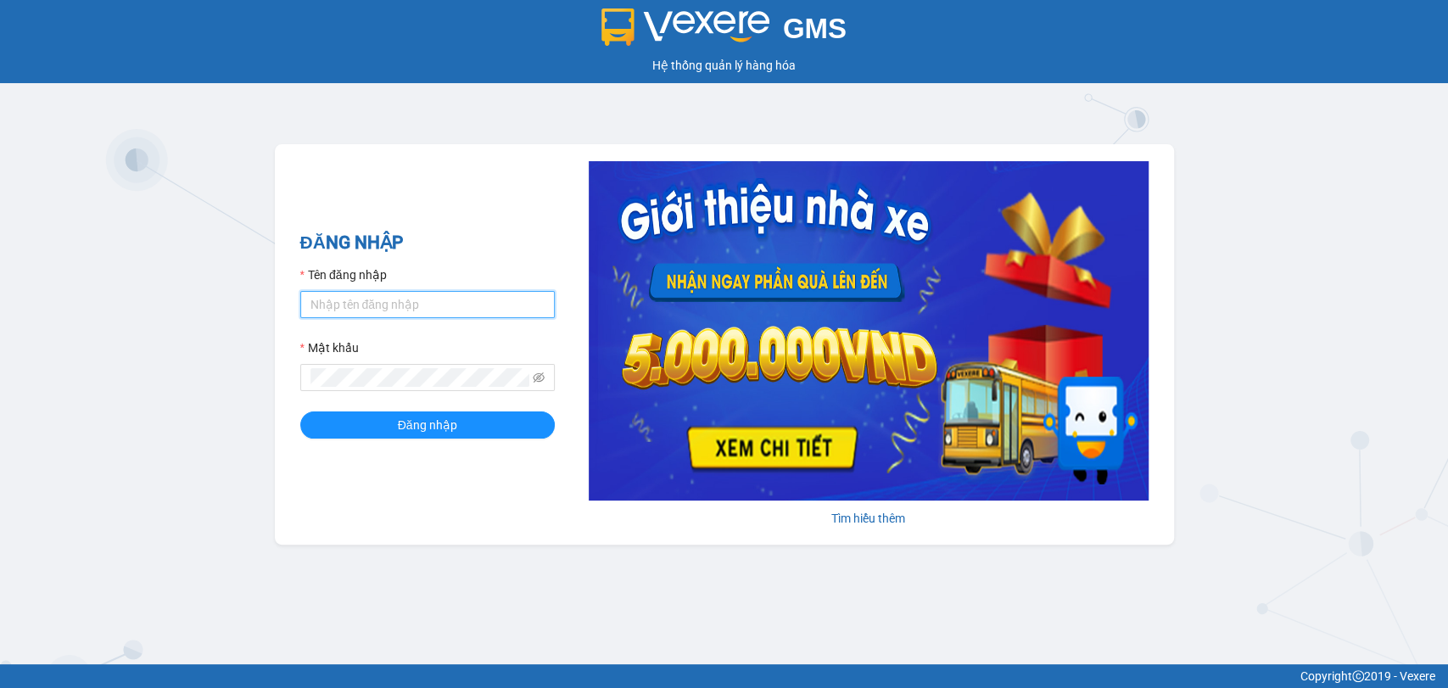
click at [474, 305] on input "Tên đăng nhập" at bounding box center [427, 304] width 254 height 27
type input "ngoctram.namhailimo"
click at [300, 411] on button "Đăng nhập" at bounding box center [427, 424] width 254 height 27
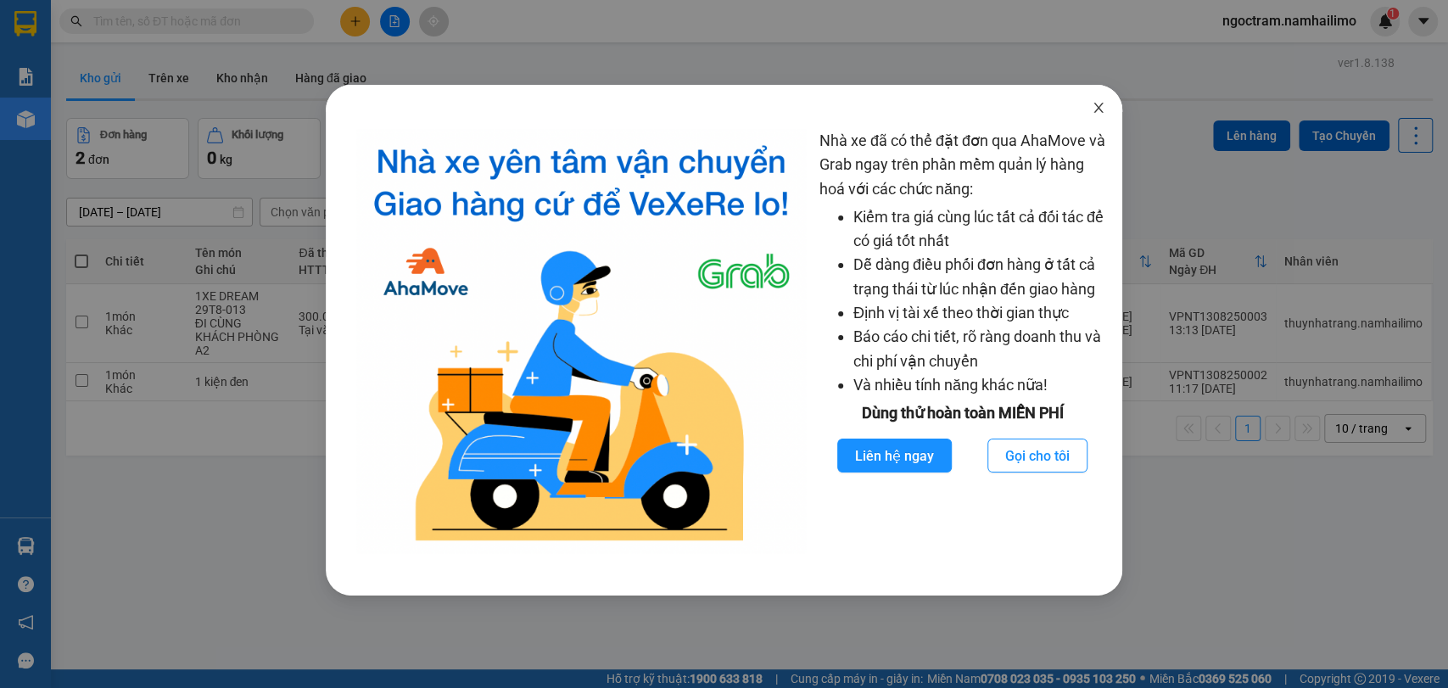
click at [1098, 110] on icon "close" at bounding box center [1099, 108] width 14 height 14
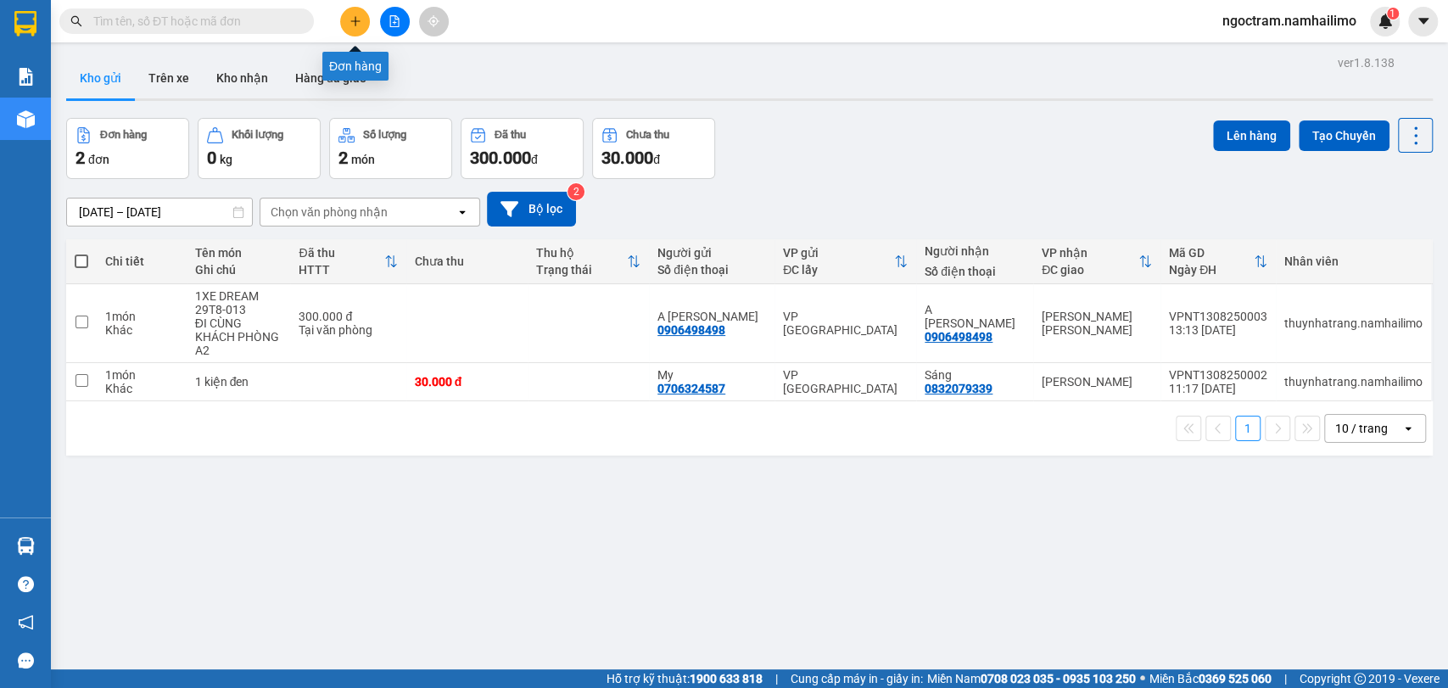
click at [350, 32] on button at bounding box center [355, 22] width 30 height 30
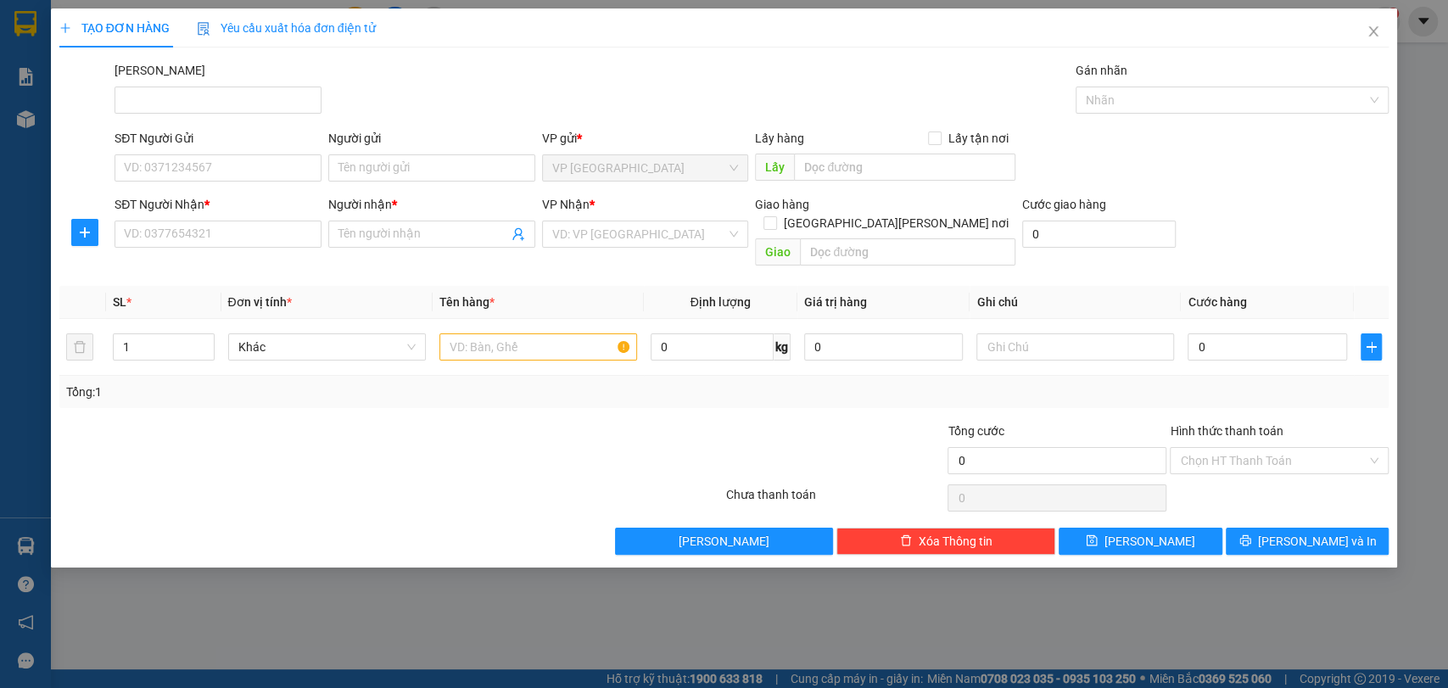
click at [239, 187] on div "SĐT Người Gửi VD: 0371234567" at bounding box center [218, 158] width 214 height 59
click at [252, 168] on input "SĐT Người Gửi" at bounding box center [218, 167] width 207 height 27
click at [143, 165] on input "0933089944" at bounding box center [218, 167] width 207 height 27
click at [142, 170] on input "093089944" at bounding box center [218, 167] width 207 height 27
click at [167, 170] on input "0933089944" at bounding box center [218, 167] width 207 height 27
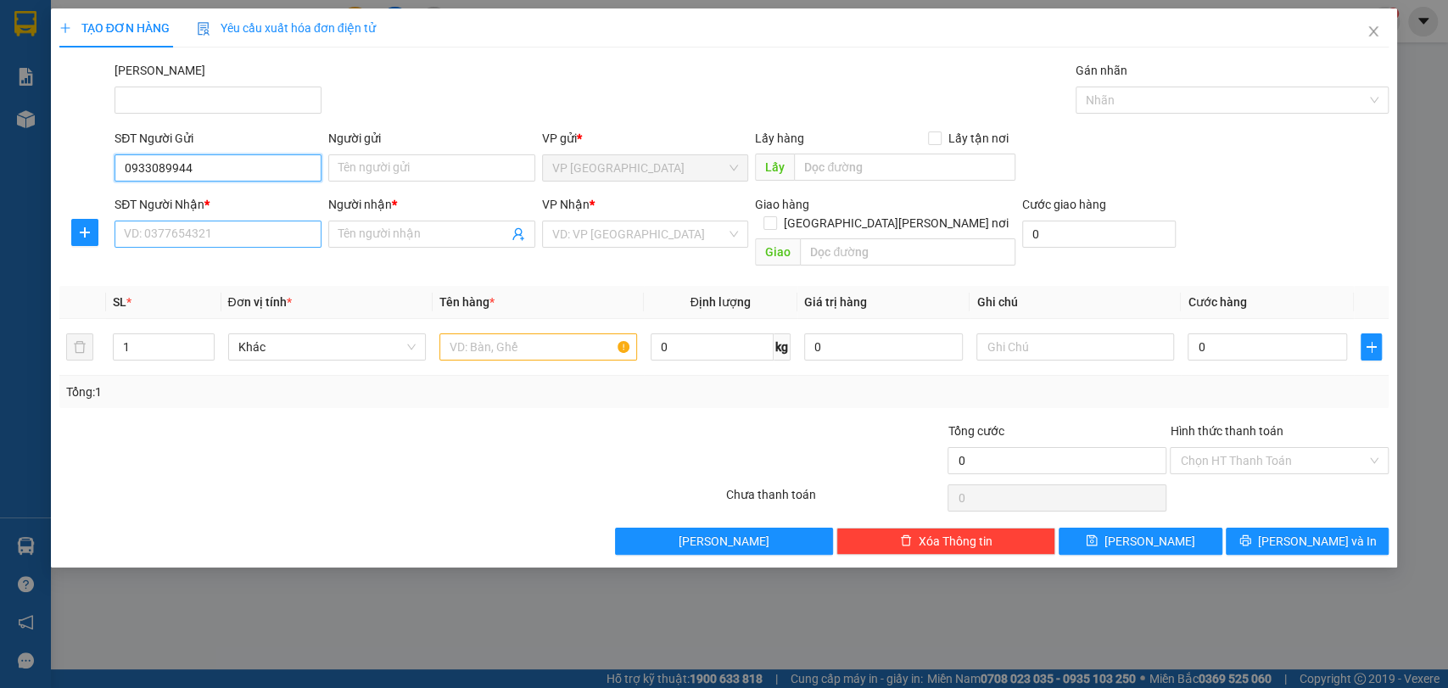
type input "0933089944"
click at [193, 238] on input "SĐT Người Nhận *" at bounding box center [218, 234] width 207 height 27
type input "0"
click at [405, 235] on input "Người nhận *" at bounding box center [423, 234] width 170 height 19
click at [237, 165] on input "0933089944" at bounding box center [218, 167] width 207 height 27
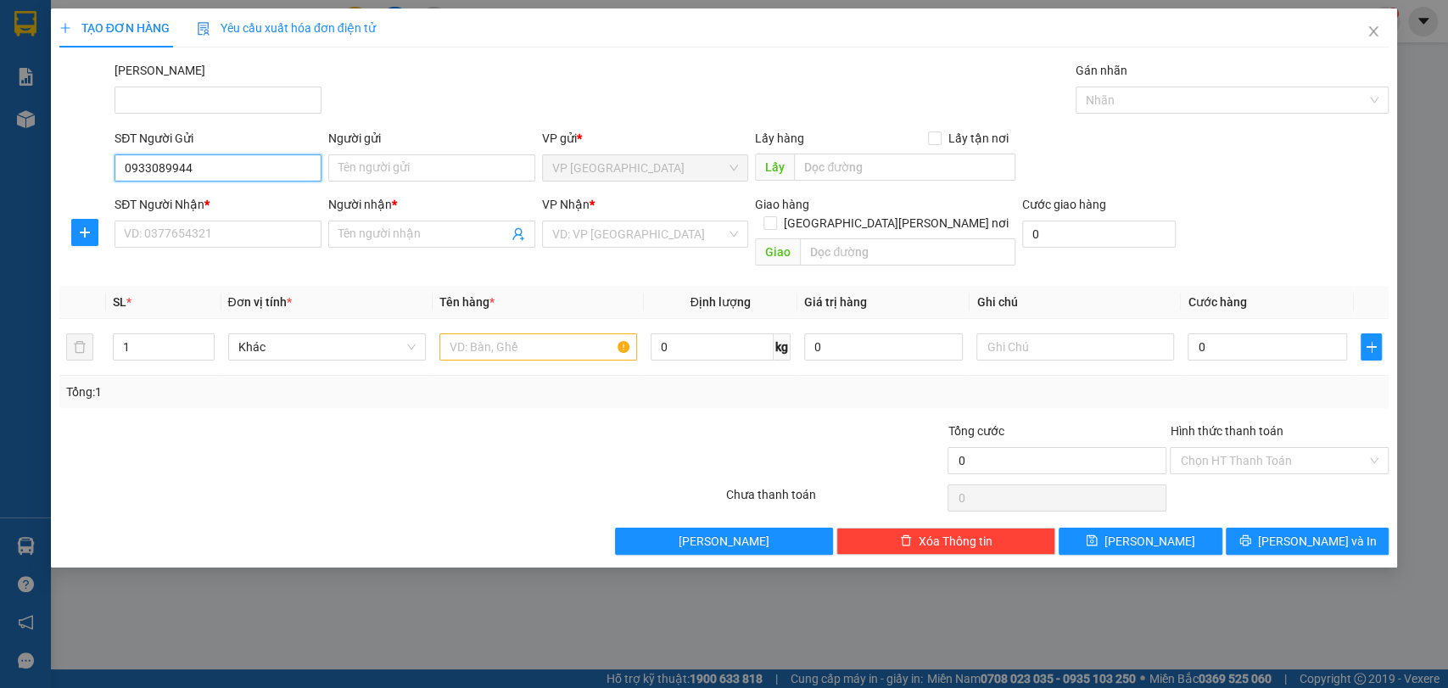
click at [237, 165] on input "0933089944" at bounding box center [218, 167] width 207 height 27
paste input "0933089944"
type input "0933089944"
click at [276, 158] on input "SĐT Người Gửi" at bounding box center [218, 167] width 207 height 27
type input "0905181179"
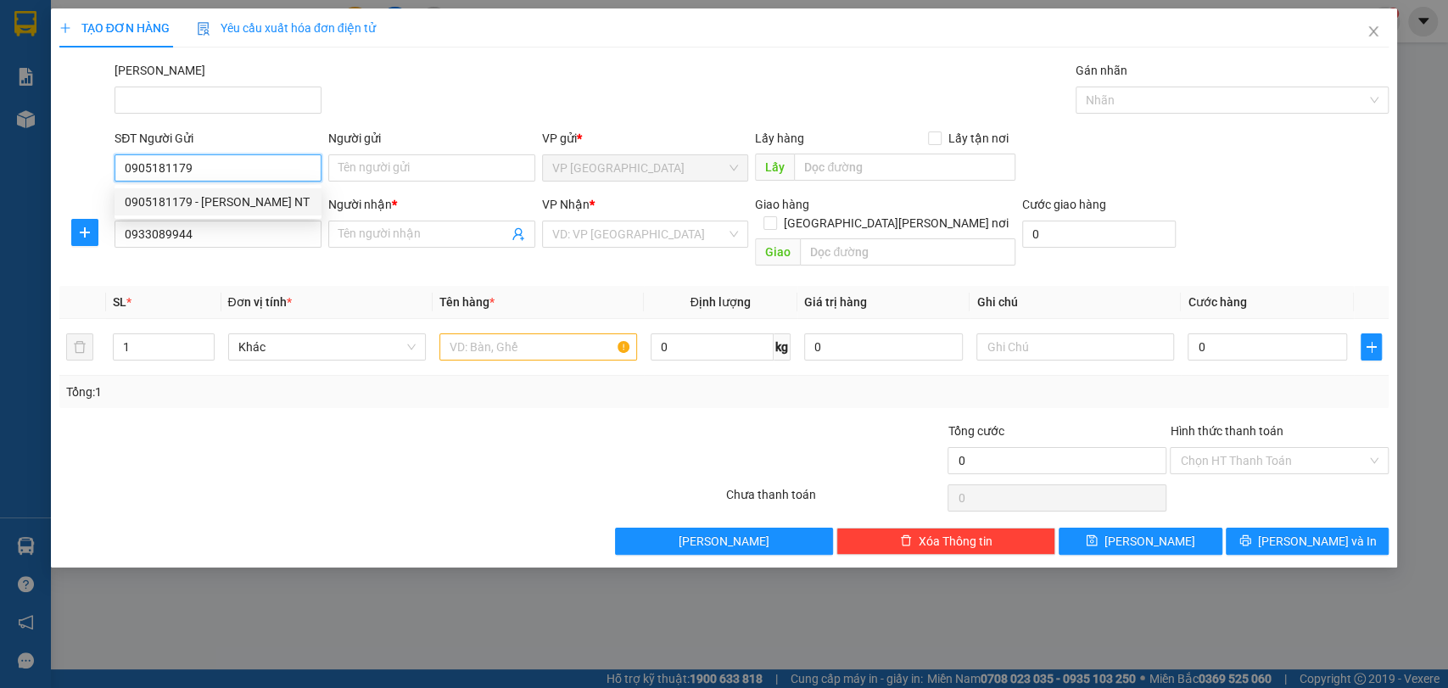
click at [282, 198] on div "0905181179 - [PERSON_NAME] NT" at bounding box center [218, 202] width 187 height 19
type input "PHƯƠNG LIỄU NT"
type input "40.000"
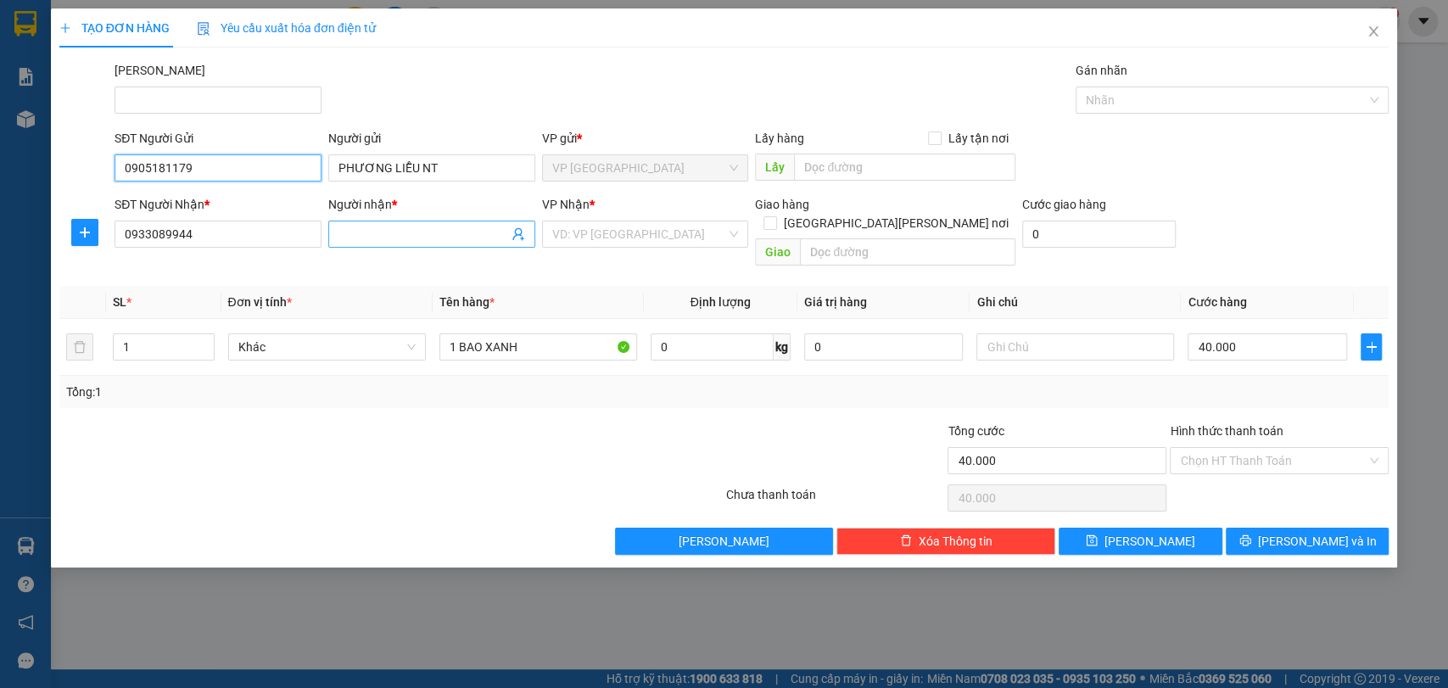
type input "0905181179"
click at [445, 238] on input "Người nhận *" at bounding box center [423, 234] width 170 height 19
type input "d"
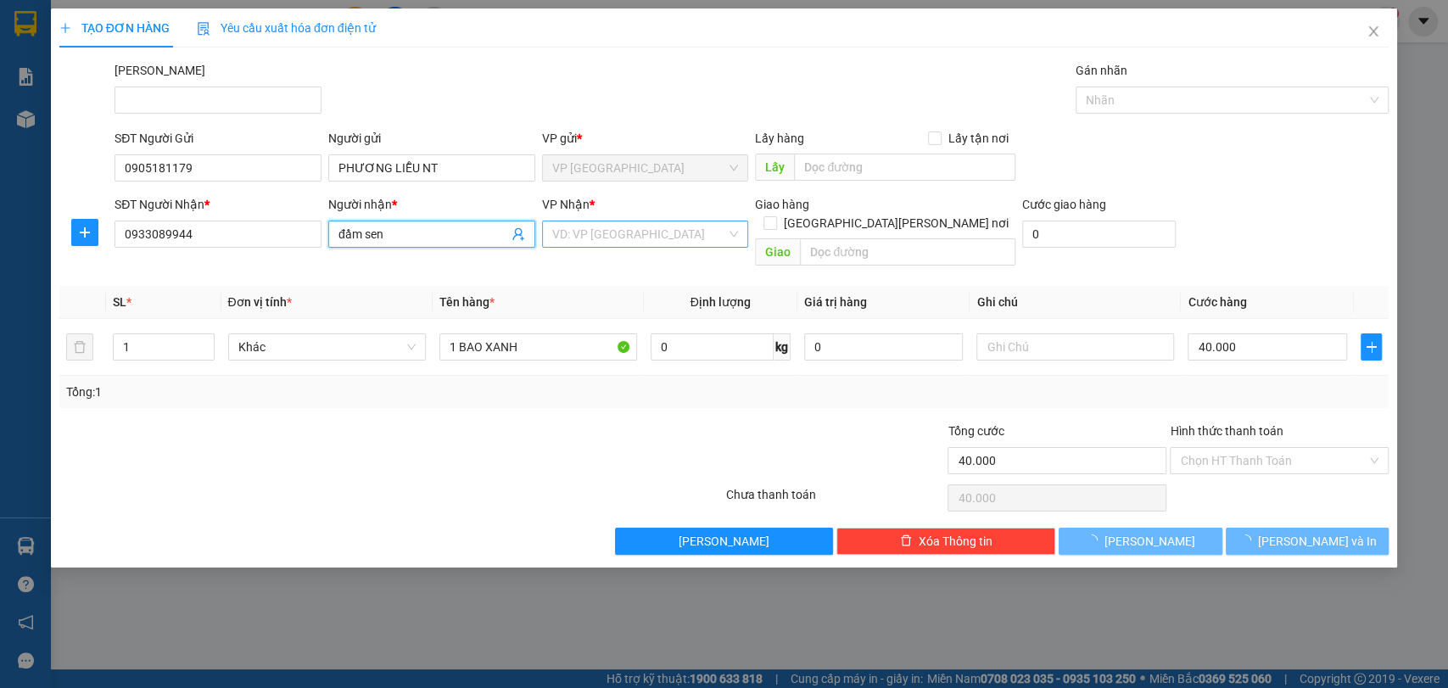
type input "đầm sen"
click at [572, 235] on input "search" at bounding box center [639, 233] width 175 height 25
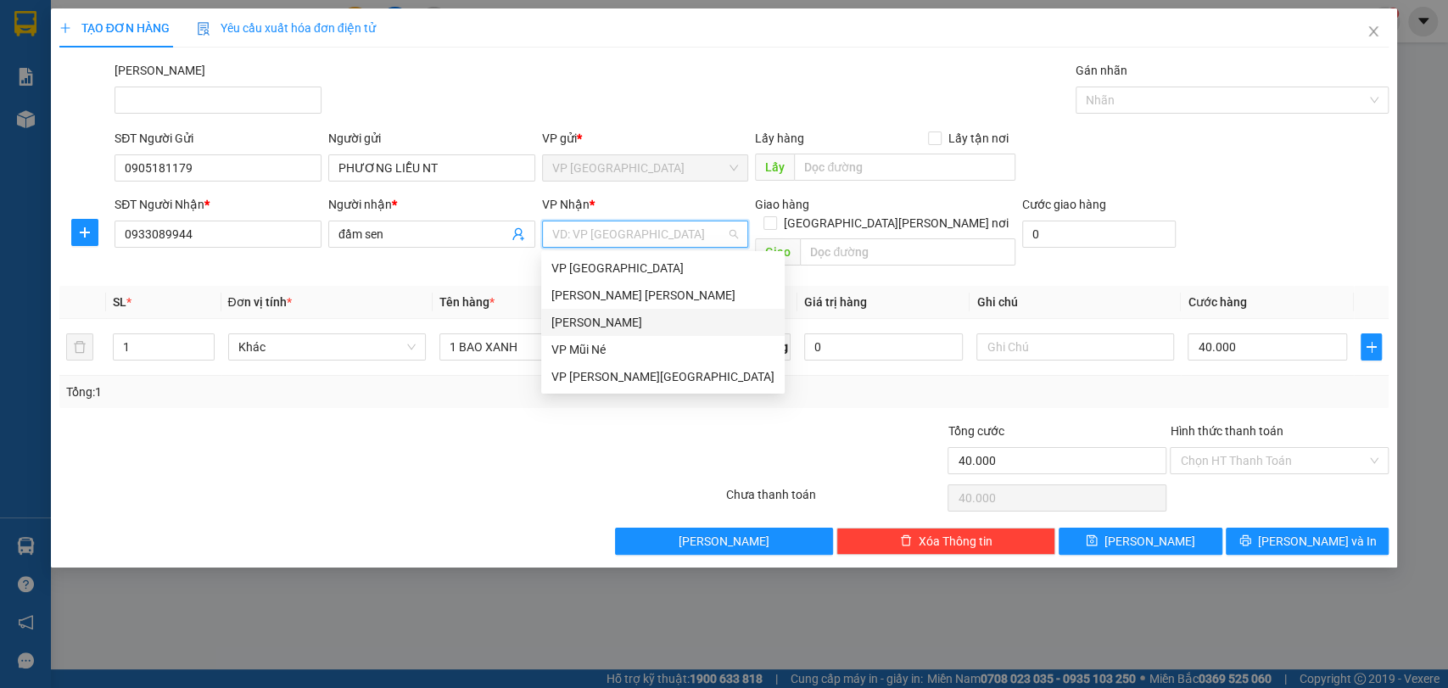
click at [679, 310] on div "[PERSON_NAME]" at bounding box center [662, 322] width 243 height 27
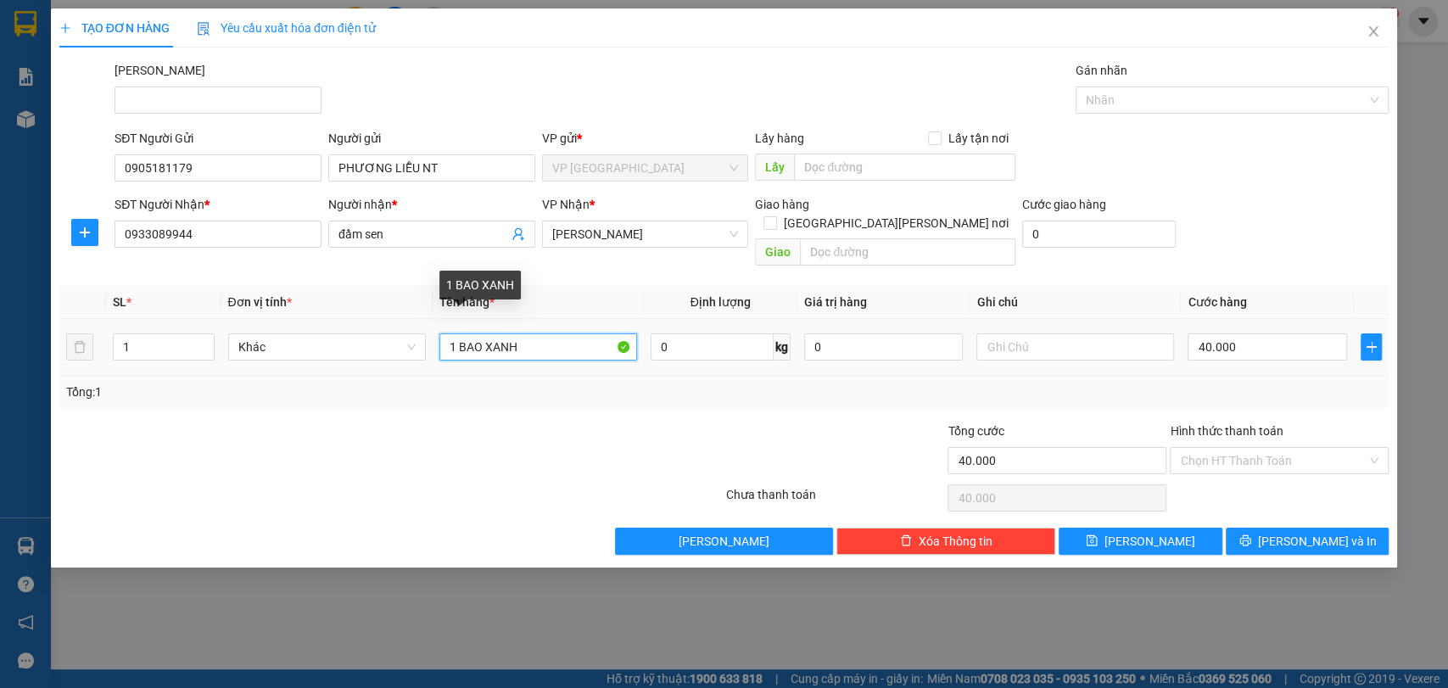
click at [578, 338] on input "1 BAO XANH" at bounding box center [538, 346] width 198 height 27
type input "1 thùng trắng"
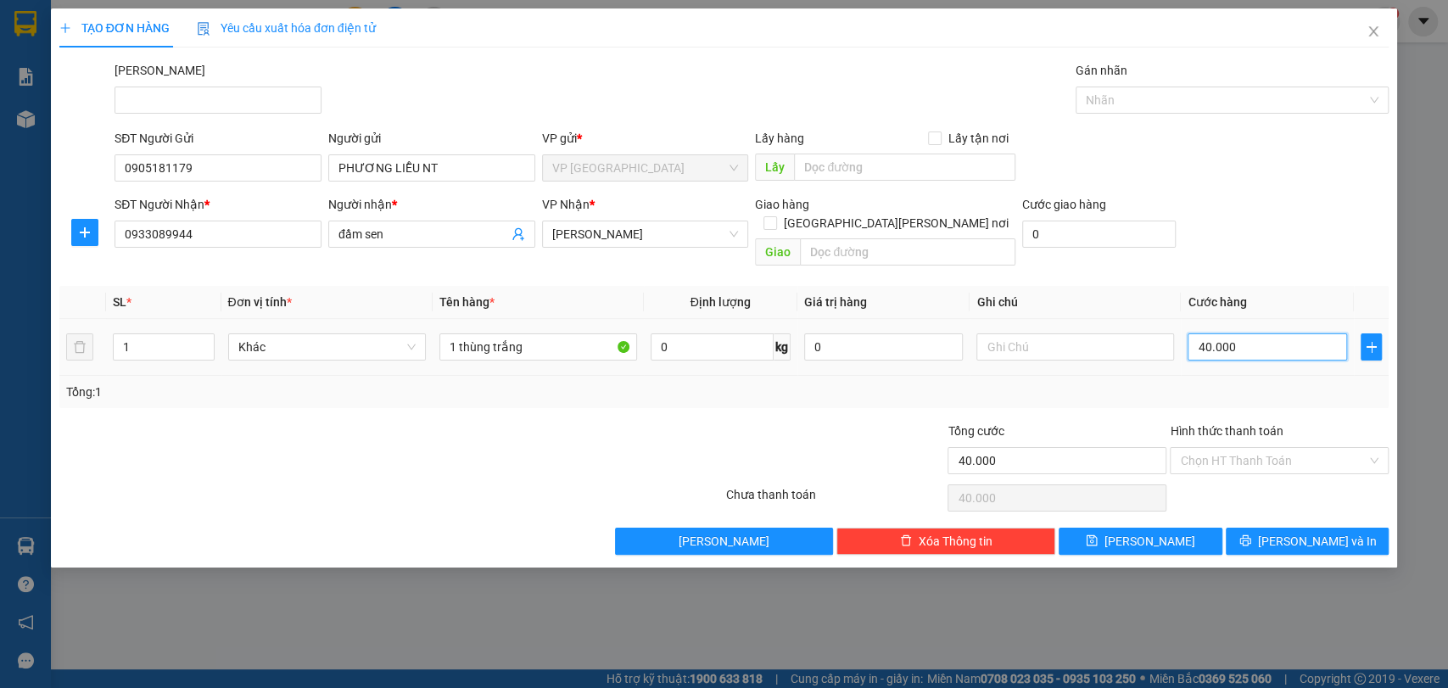
click at [1212, 333] on input "40.000" at bounding box center [1267, 346] width 159 height 27
type input "3"
type input "30"
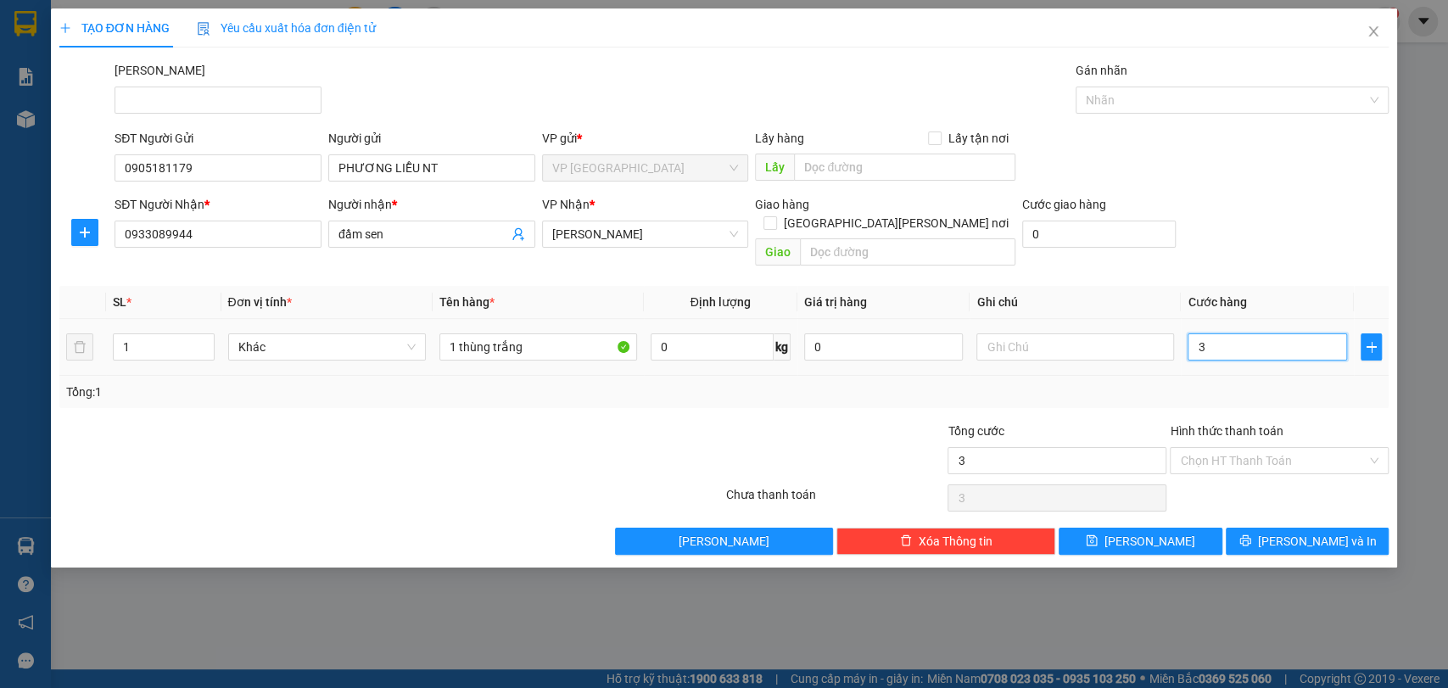
type input "30"
type input "300"
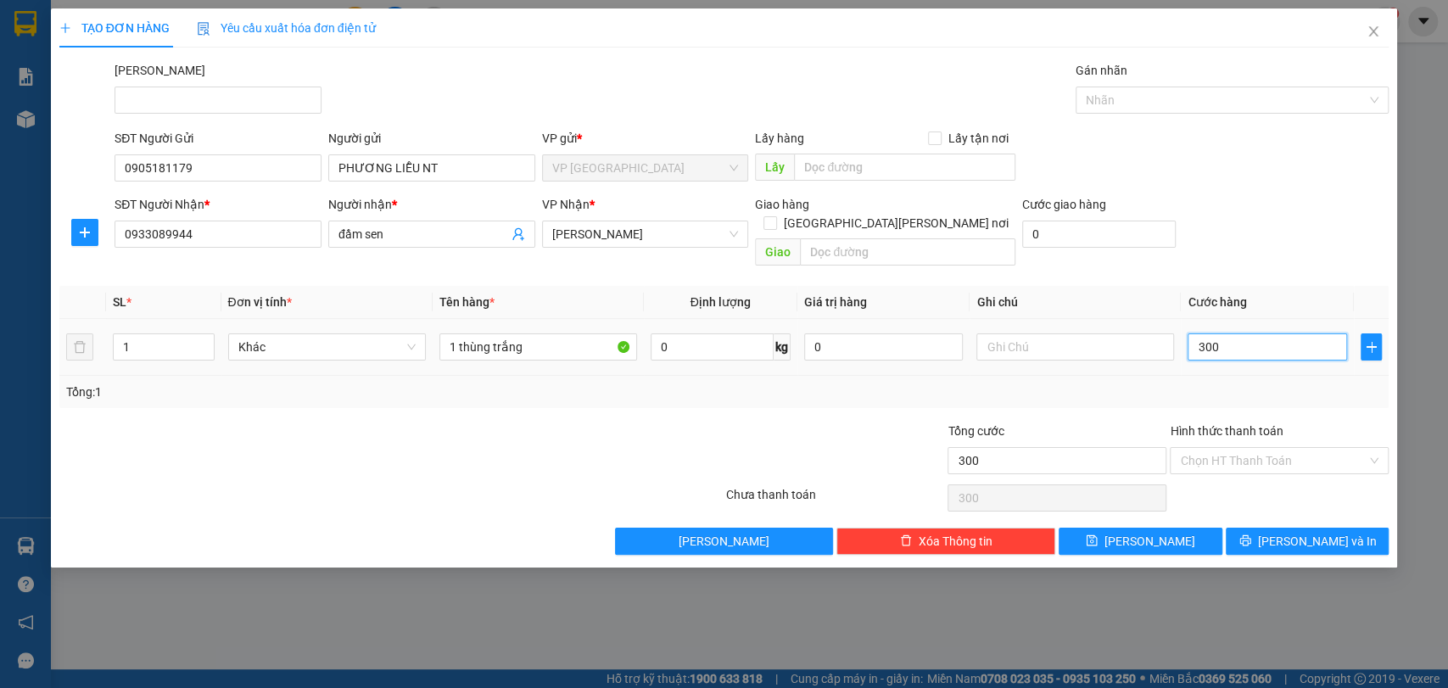
type input "3.000"
type input "30.000"
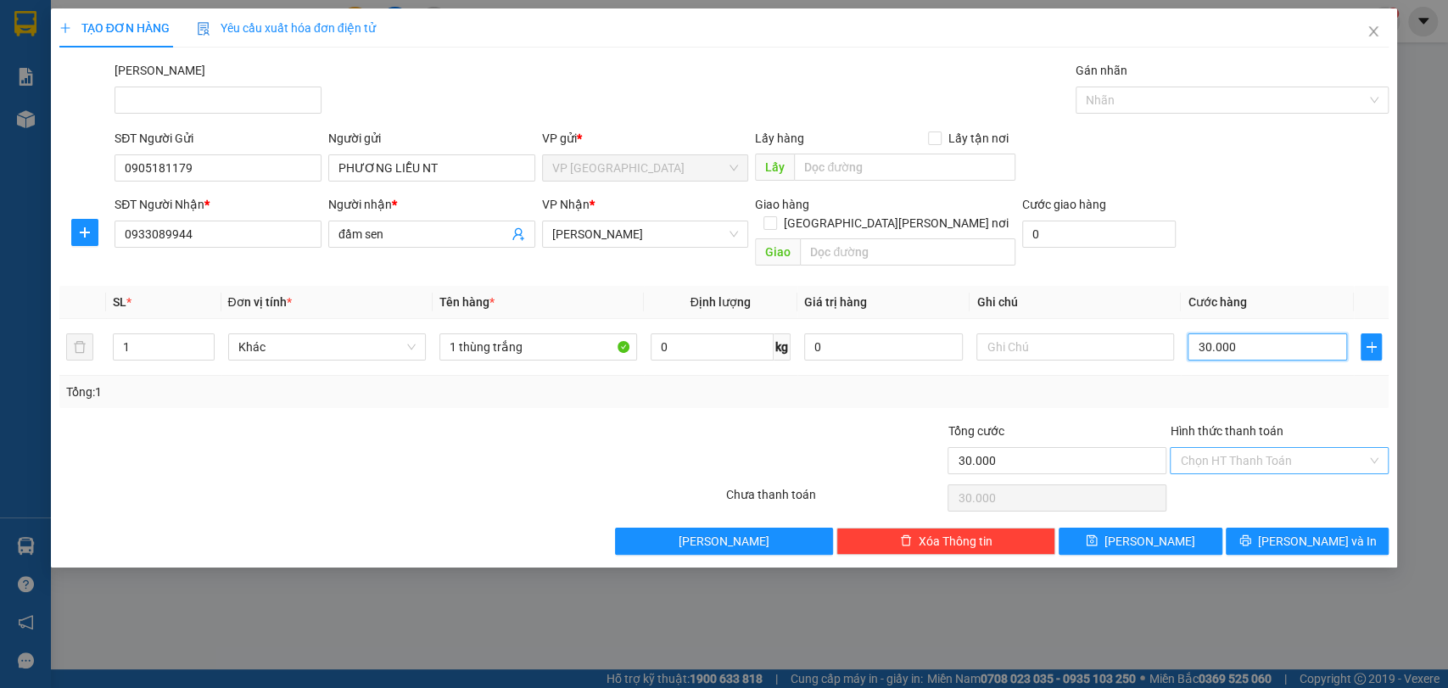
type input "30.000"
click at [1301, 448] on input "Hình thức thanh toán" at bounding box center [1273, 460] width 187 height 25
click at [1266, 489] on div "Tại văn phòng Tại văn phòng" at bounding box center [1279, 475] width 219 height 34
click at [1294, 477] on div "Tại văn phòng" at bounding box center [1279, 475] width 198 height 19
type input "0"
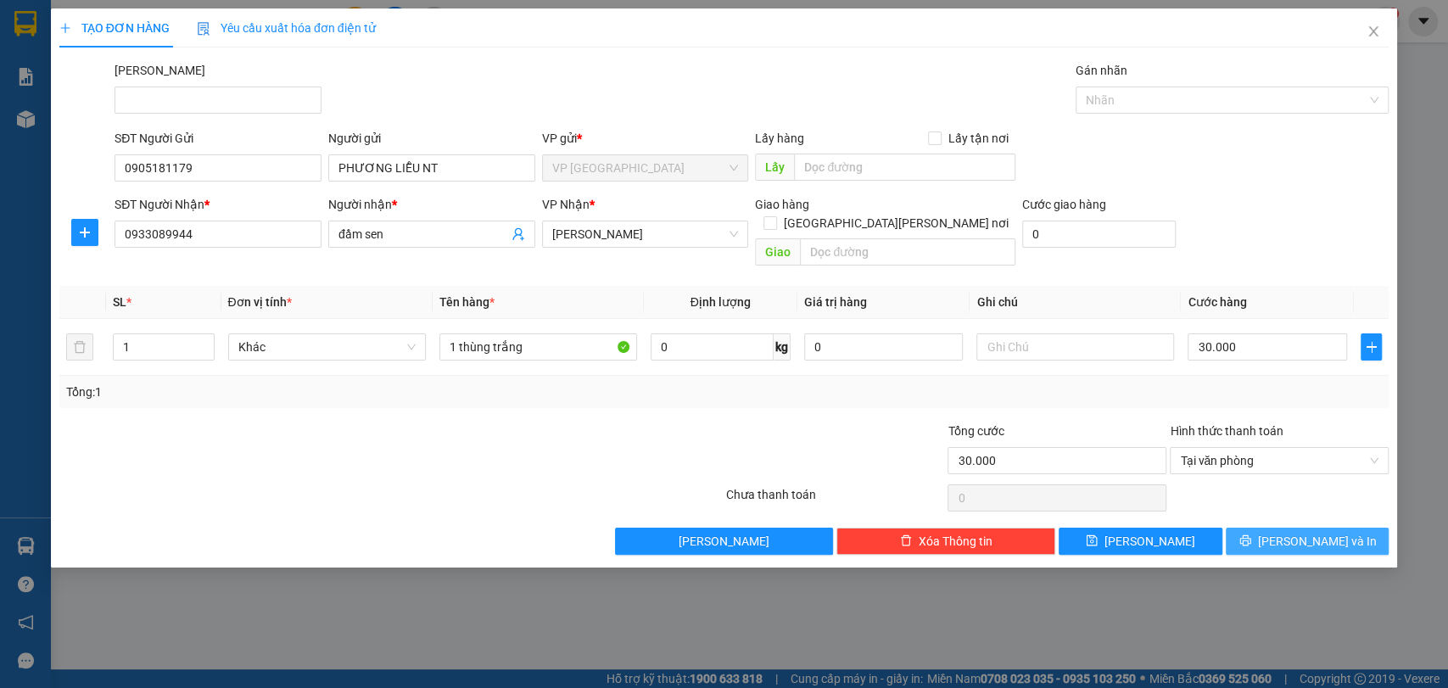
click at [1296, 532] on span "[PERSON_NAME] và In" at bounding box center [1317, 541] width 119 height 19
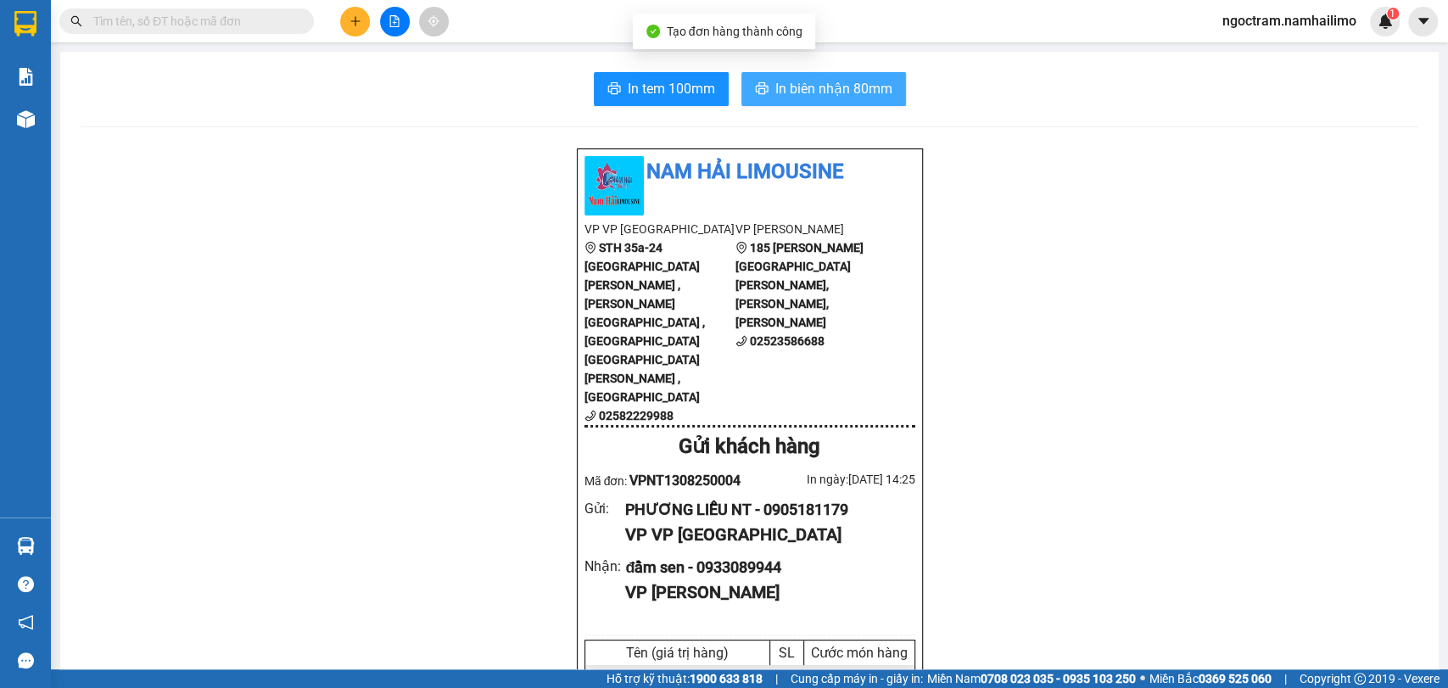
click at [846, 102] on button "In biên nhận 80mm" at bounding box center [823, 89] width 165 height 34
